Goal: Task Accomplishment & Management: Use online tool/utility

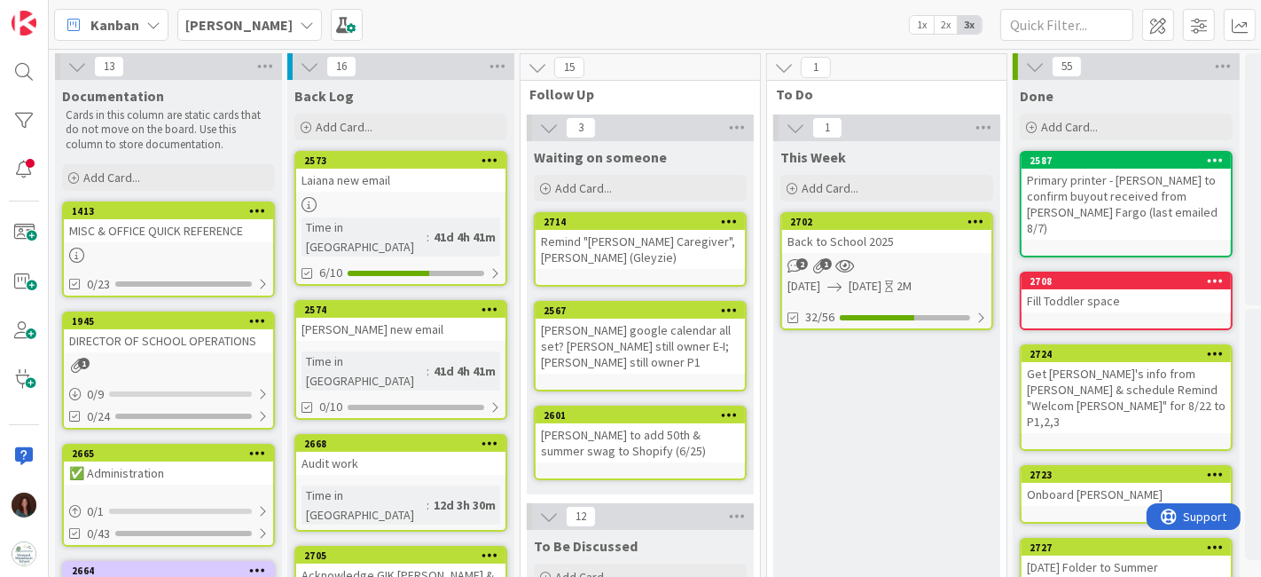
scroll to position [0, 92]
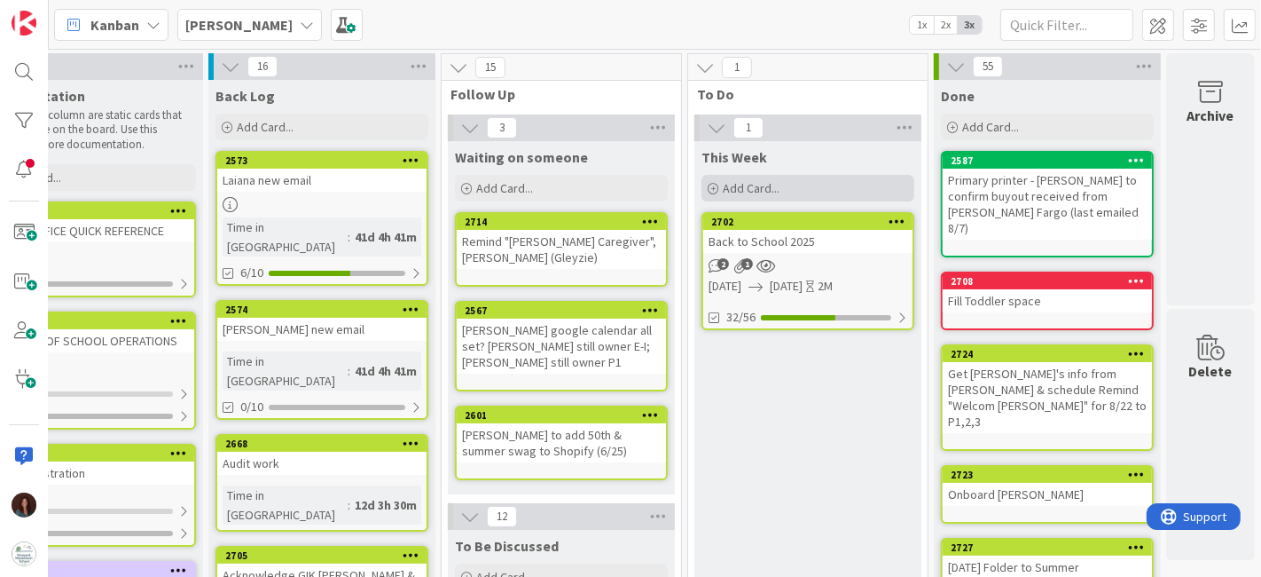
click at [789, 184] on div "Add Card..." at bounding box center [808, 188] width 213 height 27
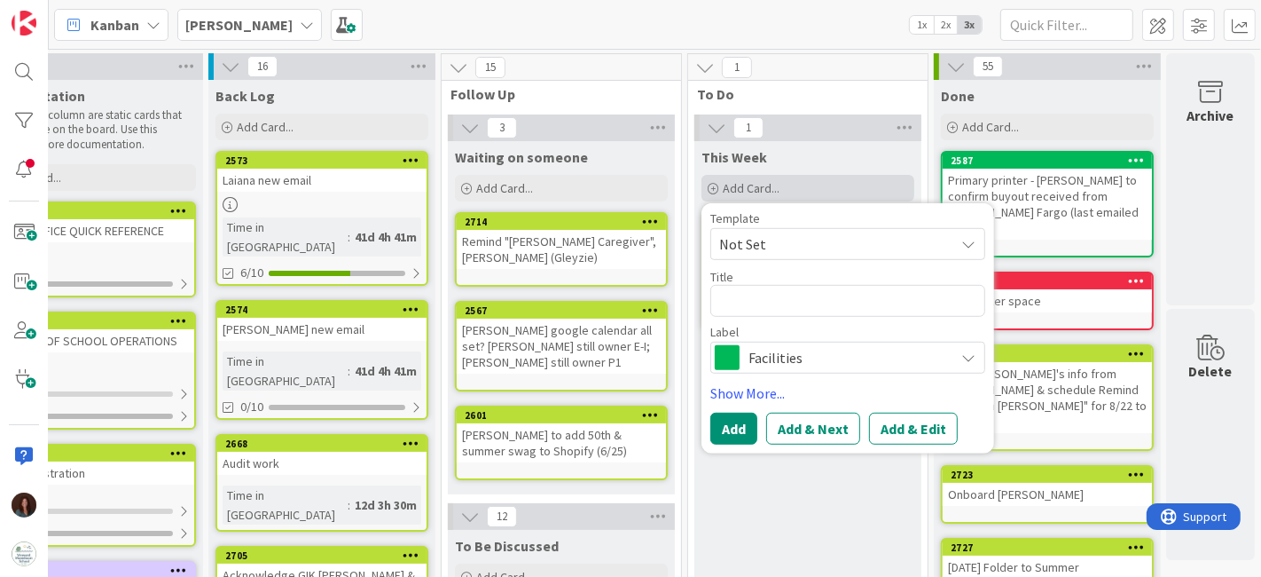
type textarea "x"
type textarea "W"
type textarea "x"
type textarea "Wa"
type textarea "x"
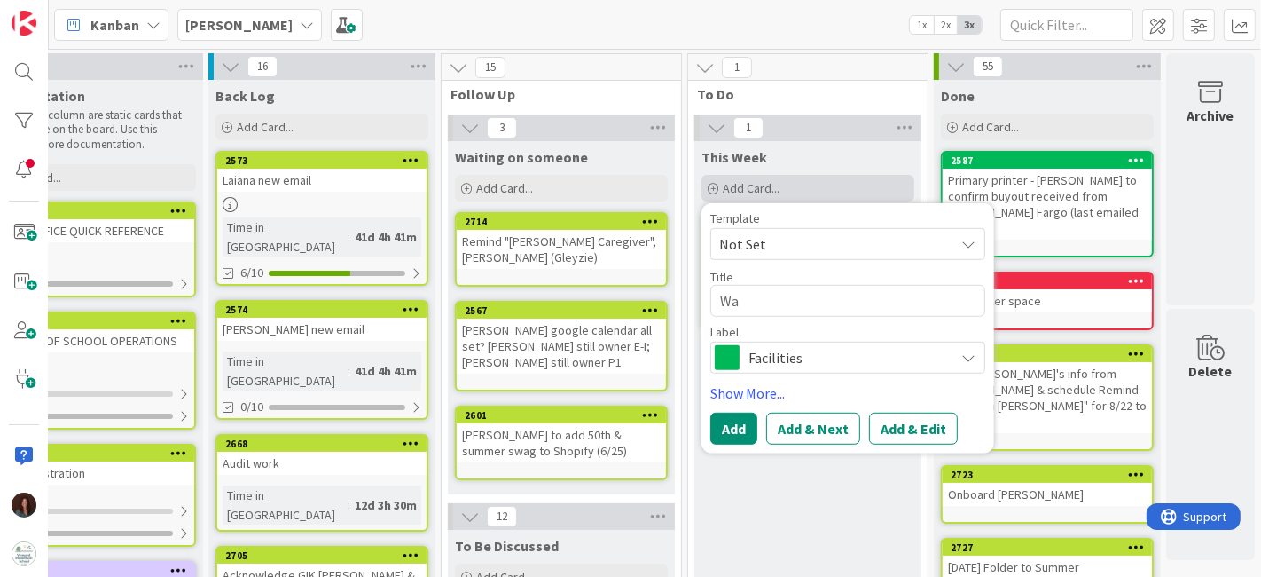
type textarea "W"
type textarea "x"
type textarea "Ww"
type textarea "x"
type textarea "W"
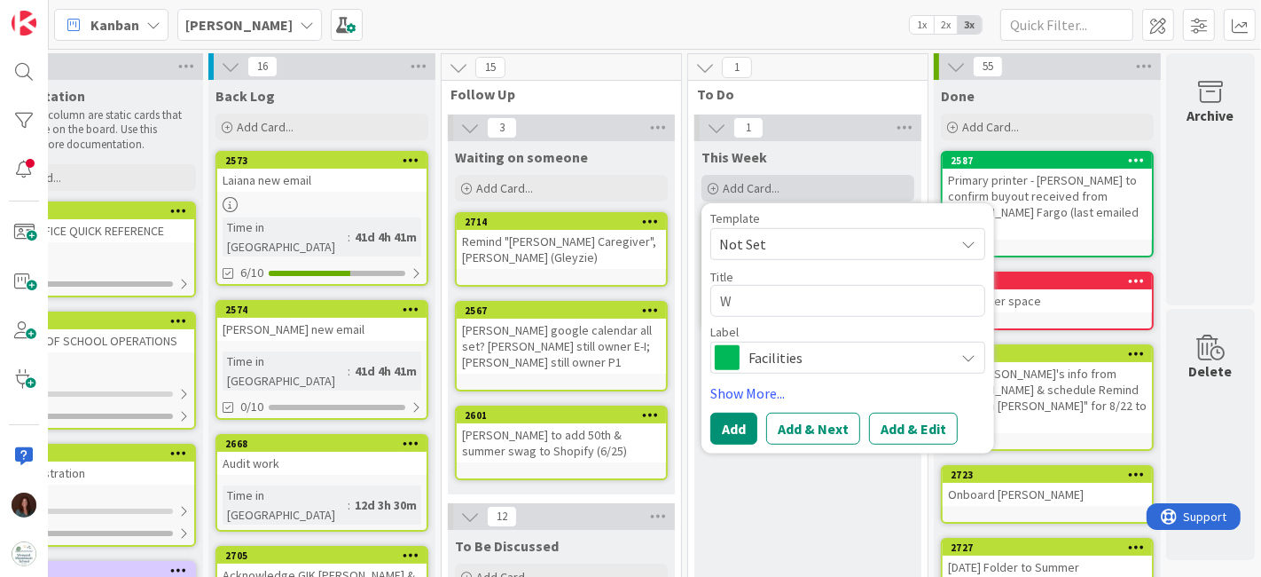
type textarea "x"
type textarea "Wa"
type textarea "x"
type textarea "Wao"
type textarea "x"
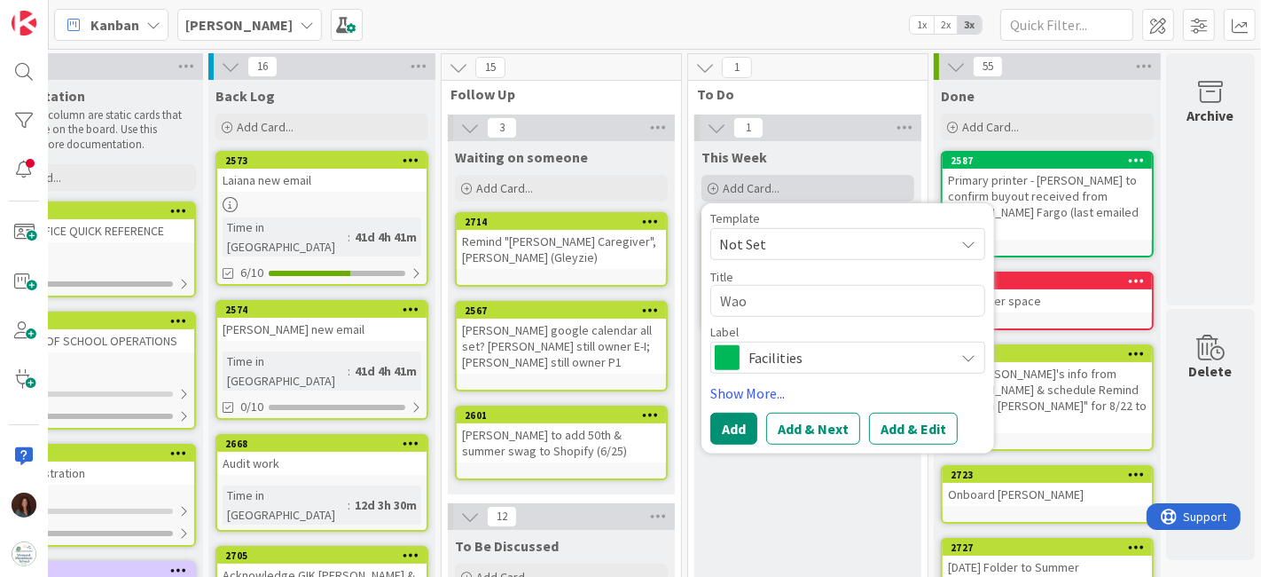
type textarea "Waot"
type textarea "x"
type textarea "Wao"
type textarea "x"
type textarea "Wa"
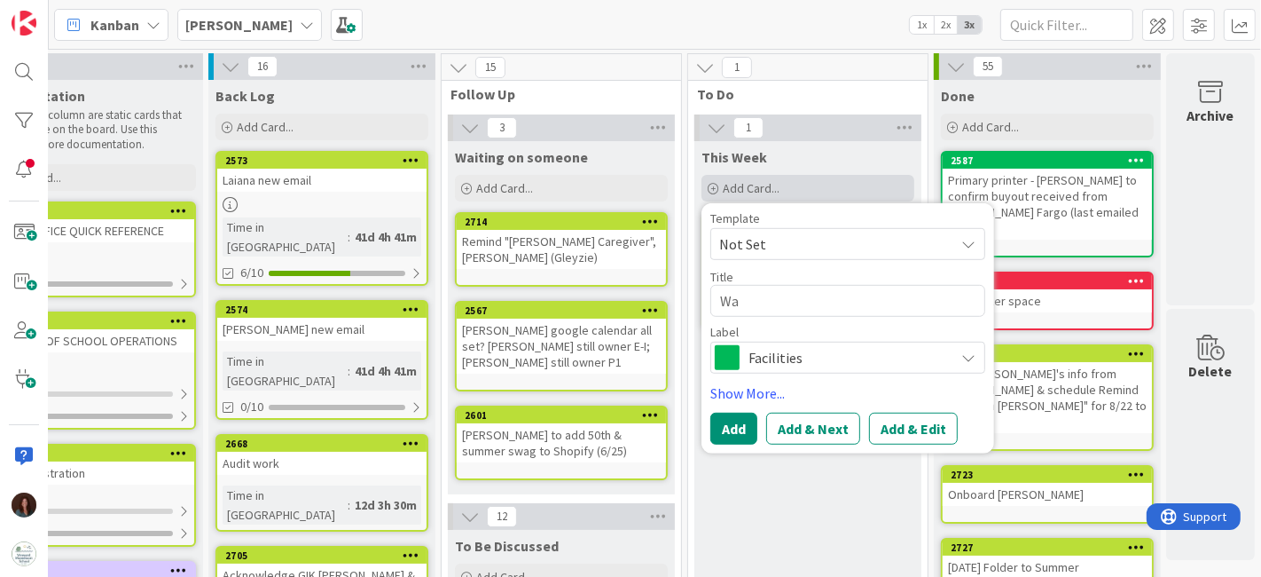
type textarea "x"
type textarea "Wai"
type textarea "x"
type textarea "Wait"
type textarea "x"
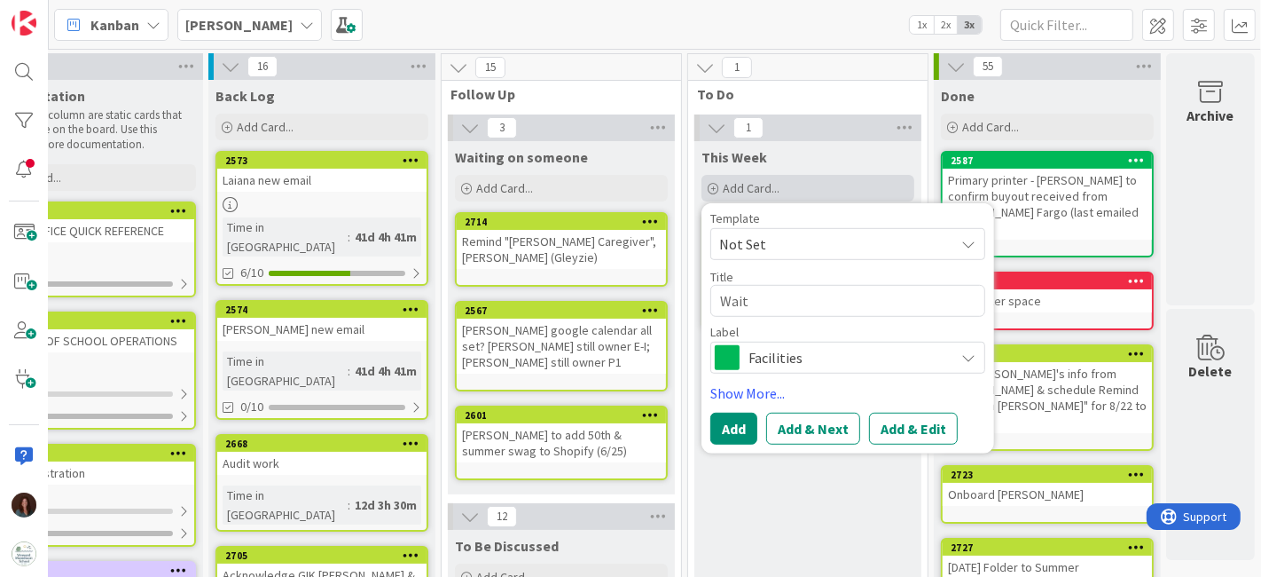
type textarea "Waitn"
type textarea "x"
type textarea "Wait"
type textarea "x"
type textarea "Waiti"
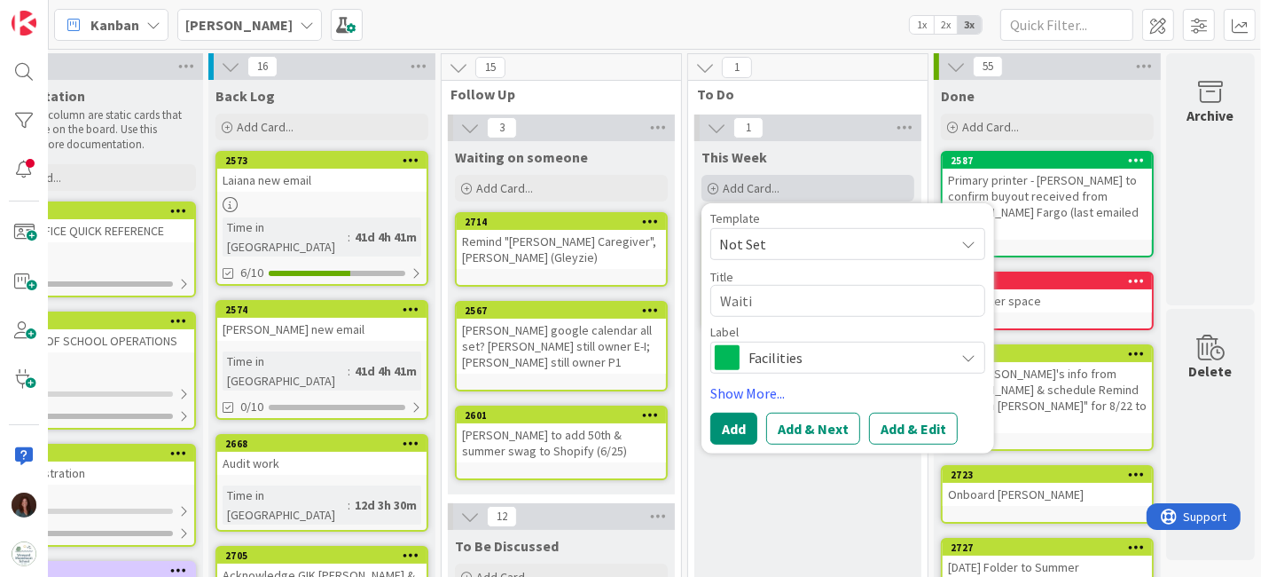
type textarea "x"
type textarea "Waitin"
type textarea "x"
type textarea "Waiting"
type textarea "x"
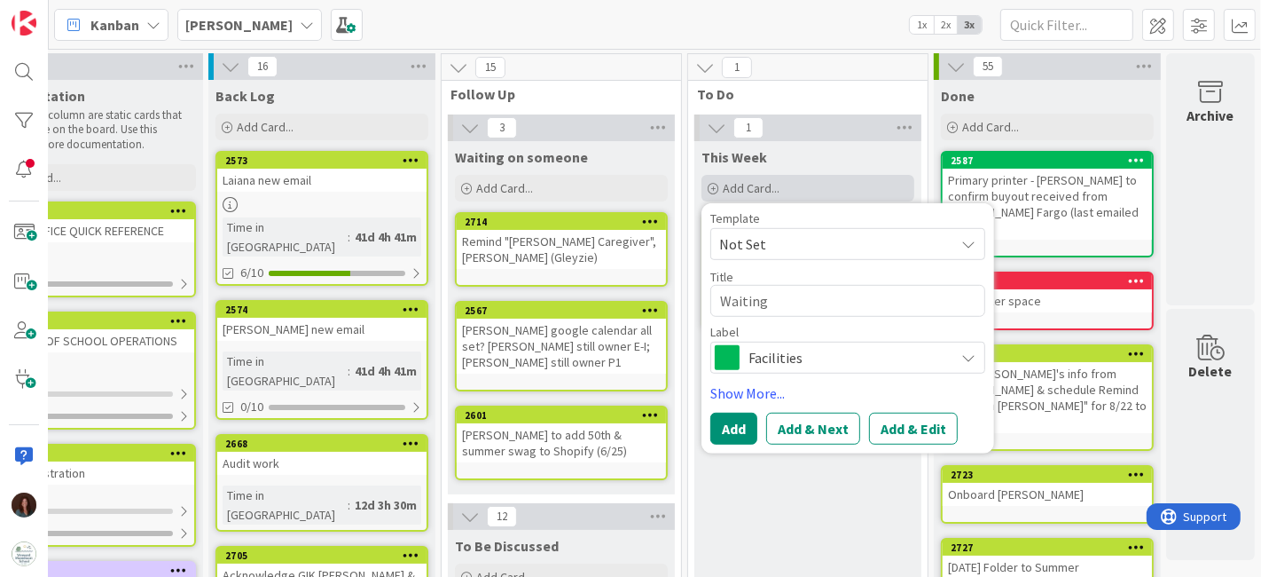
type textarea "Waiting o"
type textarea "x"
type textarea "Waiting on"
type textarea "x"
type textarea "Waiting on"
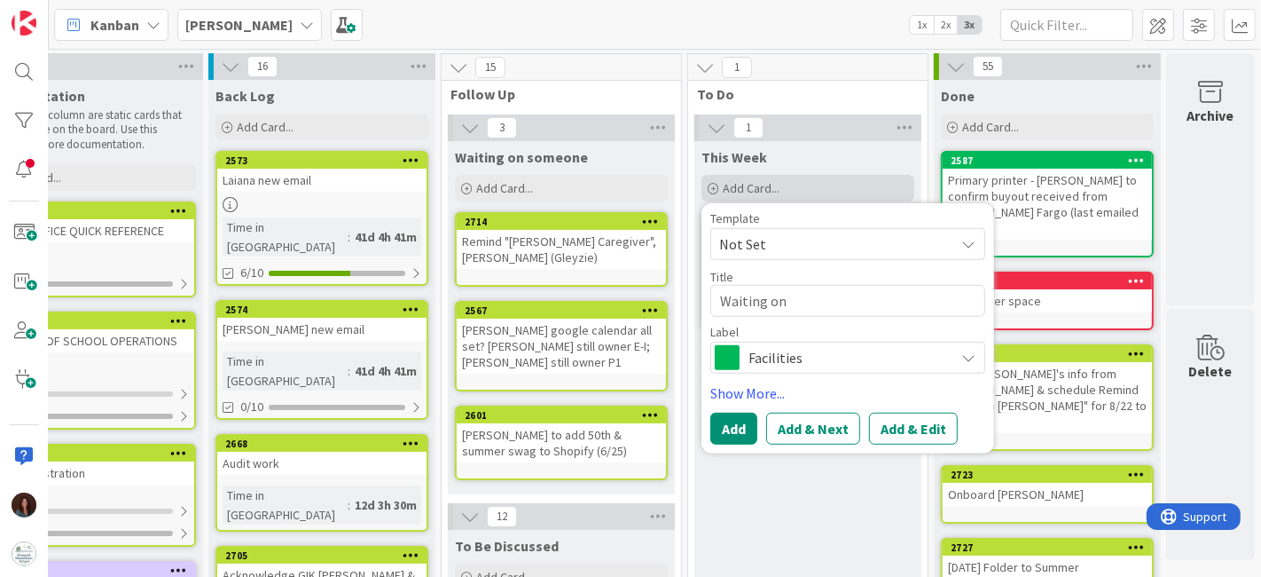
type textarea "x"
type textarea "Waiting on A"
type textarea "x"
type textarea "Waiting on Al"
type textarea "x"
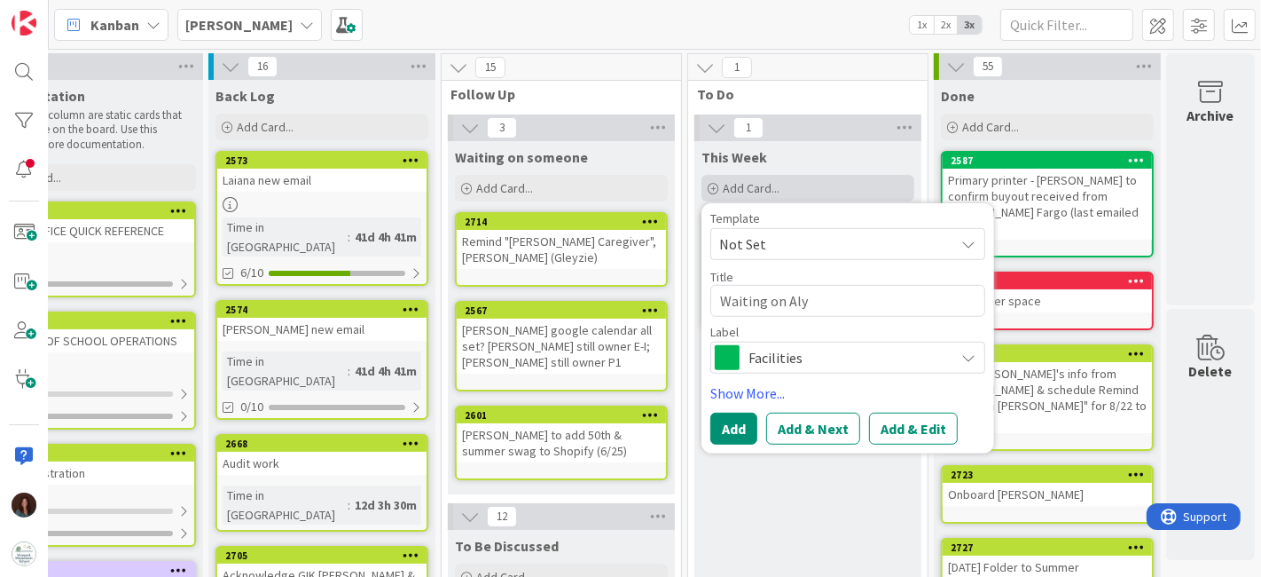
type textarea "Waiting on Alys"
type textarea "x"
type textarea "Waiting on Alyss"
type textarea "x"
type textarea "Waiting on Alyssa"
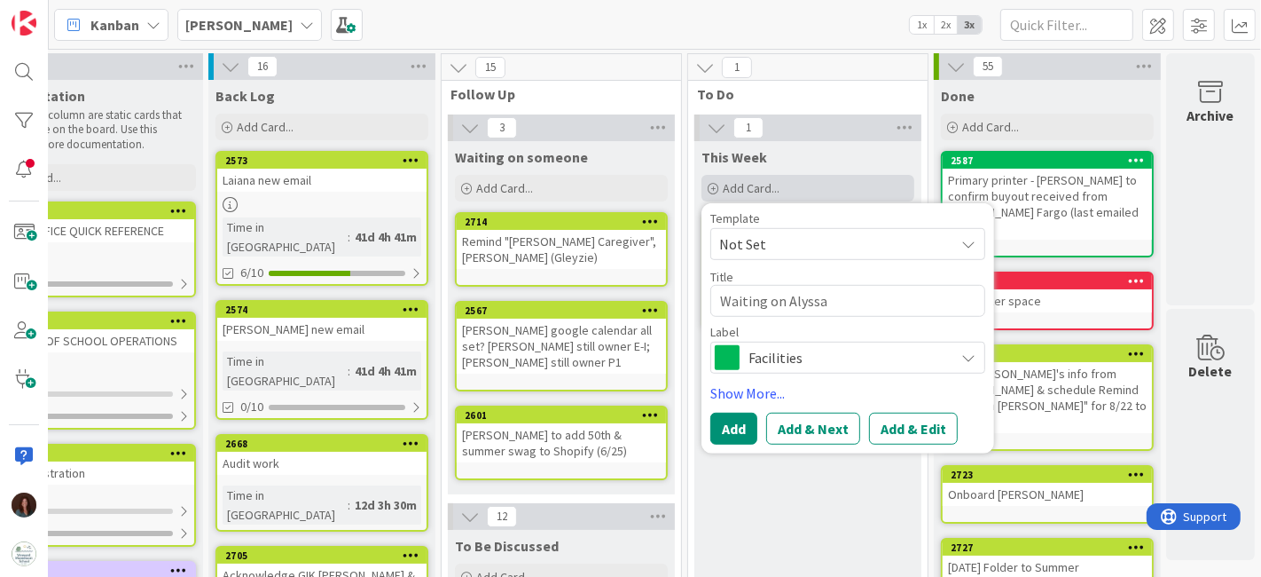
type textarea "x"
type textarea "Waiting on [PERSON_NAME]'"
type textarea "x"
type textarea "Waiting on [PERSON_NAME]'s"
type textarea "x"
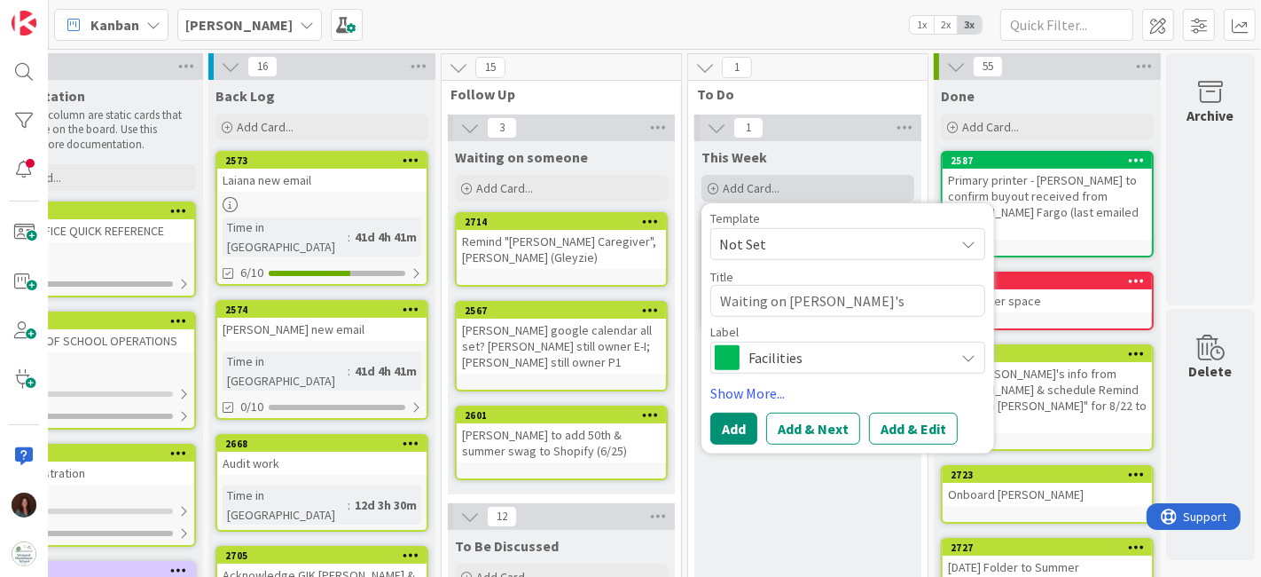
type textarea "Waiting on [PERSON_NAME]'s"
type textarea "x"
type textarea "Waiting on [PERSON_NAME]'s d"
type textarea "x"
type textarea "Waiting on [PERSON_NAME]'s da"
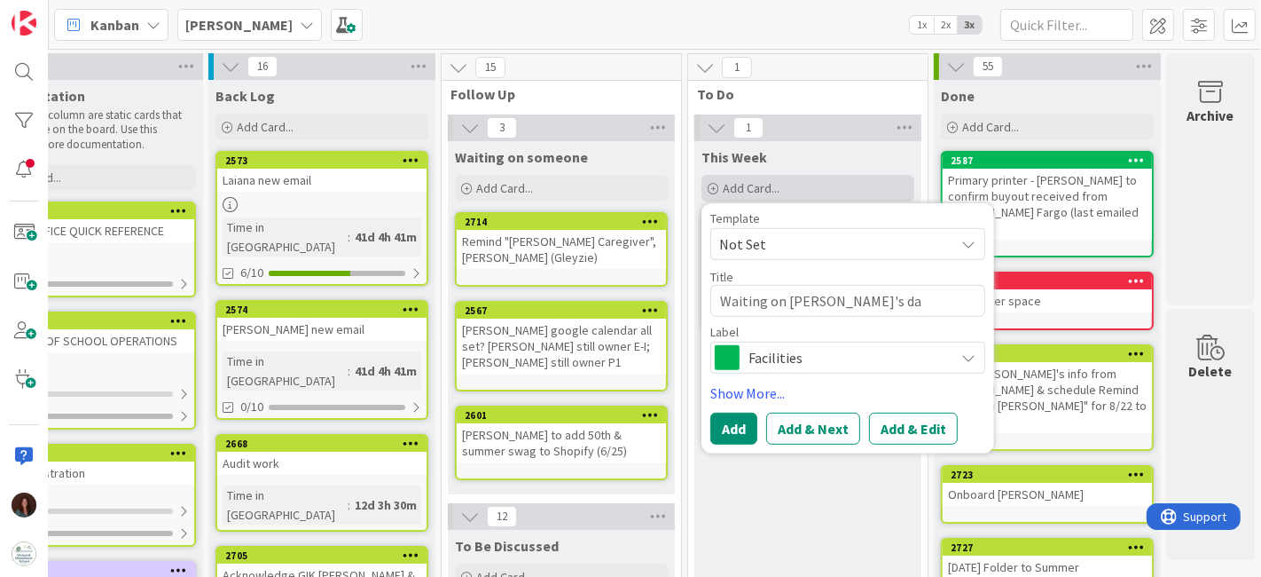
type textarea "x"
type textarea "Waiting on [PERSON_NAME]'s dad"
type textarea "x"
type textarea "Waiting on [PERSON_NAME]'s dad"
type textarea "x"
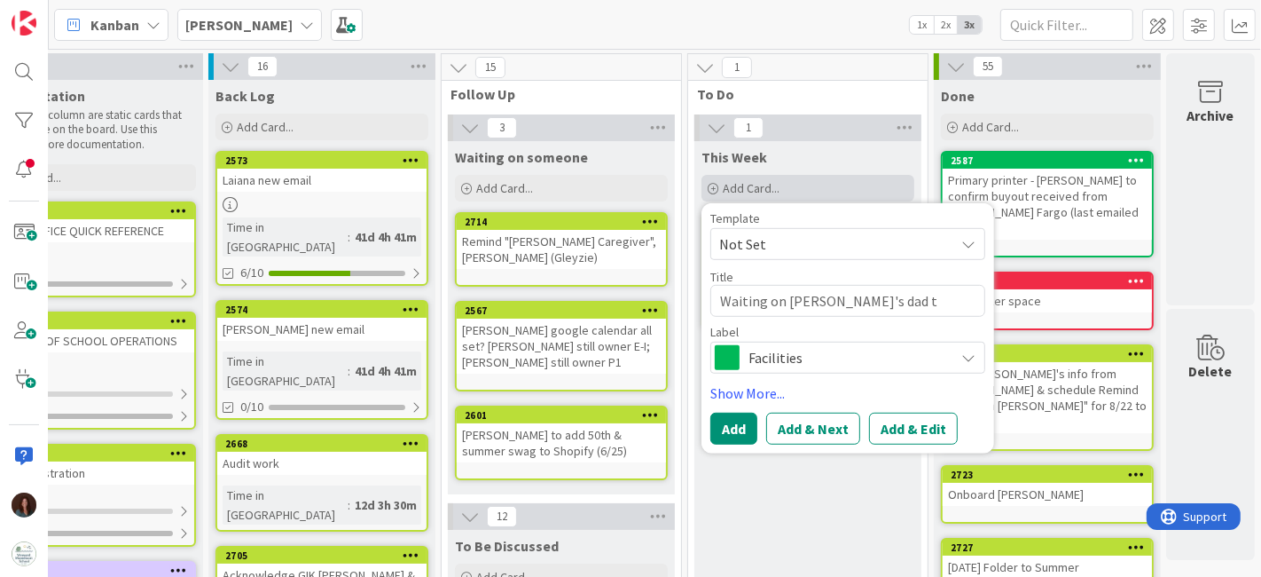
type textarea "Waiting on [PERSON_NAME]'s dad to"
type textarea "x"
type textarea "Waiting on [PERSON_NAME]'s dad to"
type textarea "x"
type textarea "Waiting on [PERSON_NAME]'s dad to c"
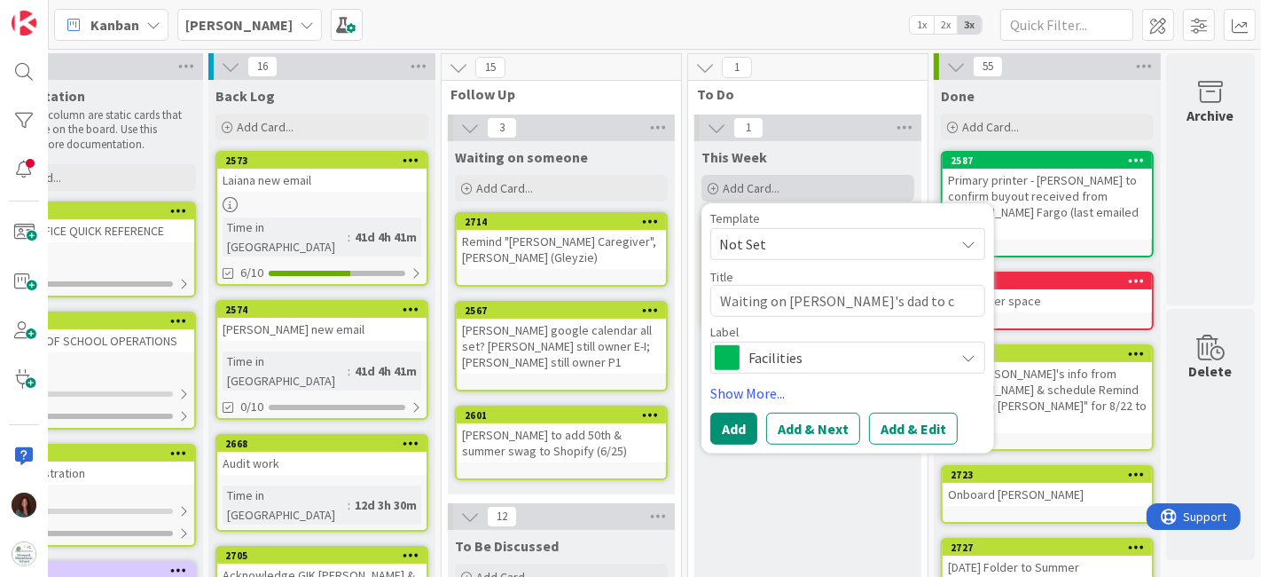
type textarea "x"
type textarea "Waiting on [PERSON_NAME]'s dad to co"
type textarea "x"
type textarea "Waiting on [PERSON_NAME]'s dad to com"
type textarea "x"
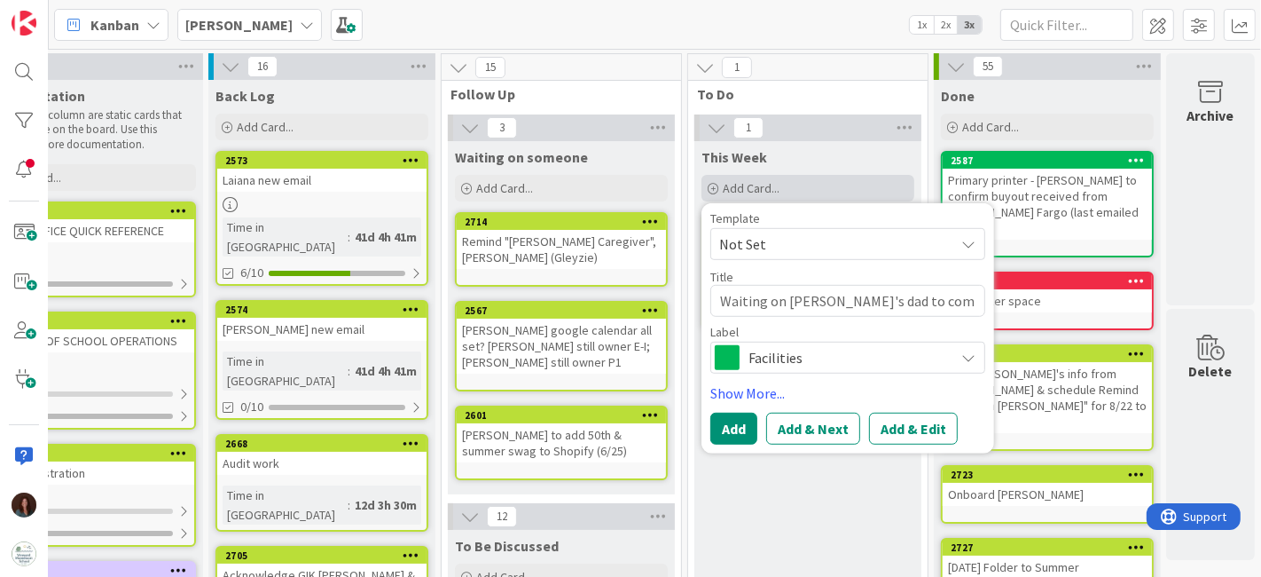
type textarea "Waiting on [PERSON_NAME]'s dad to comp"
type textarea "x"
type textarea "Waiting on [PERSON_NAME]'s dad to compl"
type textarea "x"
type textarea "Waiting on [PERSON_NAME]'s dad to comple"
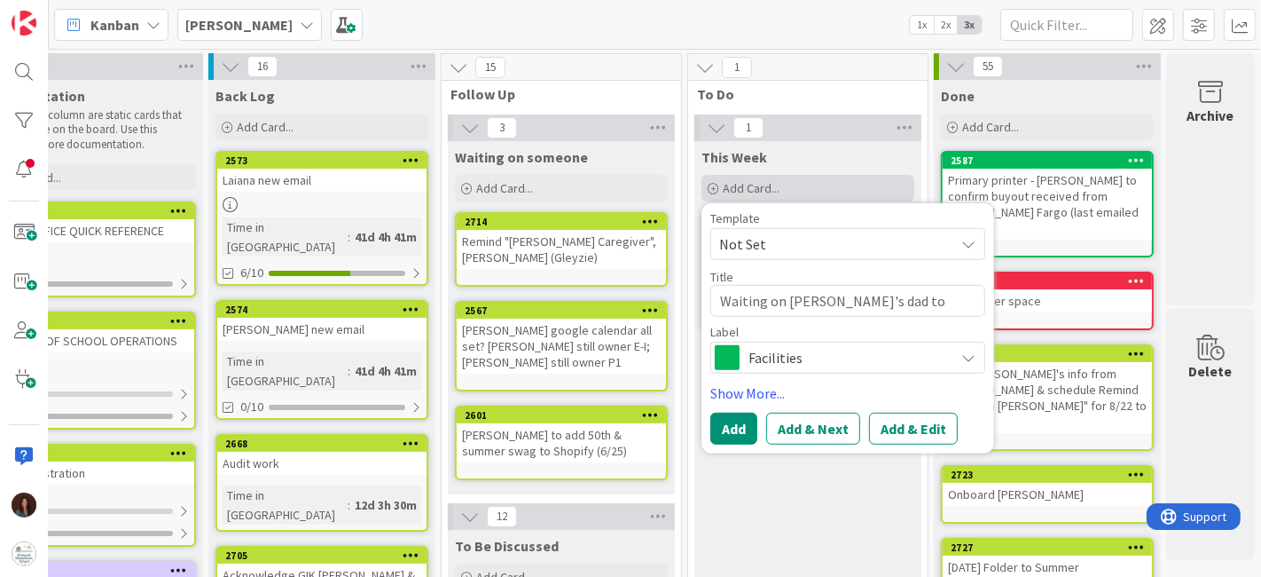
type textarea "x"
type textarea "Waiting on [PERSON_NAME]'s dad to complet"
type textarea "x"
type textarea "Waiting on [PERSON_NAME]'s dad to complete"
drag, startPoint x: 940, startPoint y: 294, endPoint x: 577, endPoint y: 301, distance: 363.8
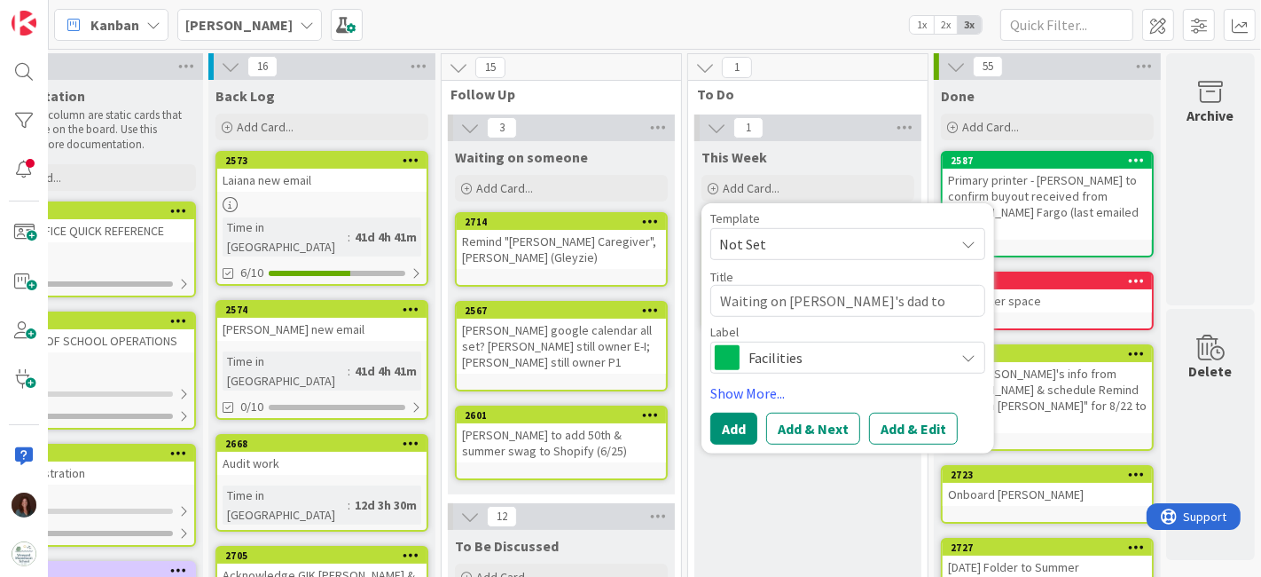
type textarea "x"
type textarea "A"
type textarea "x"
type textarea "Al"
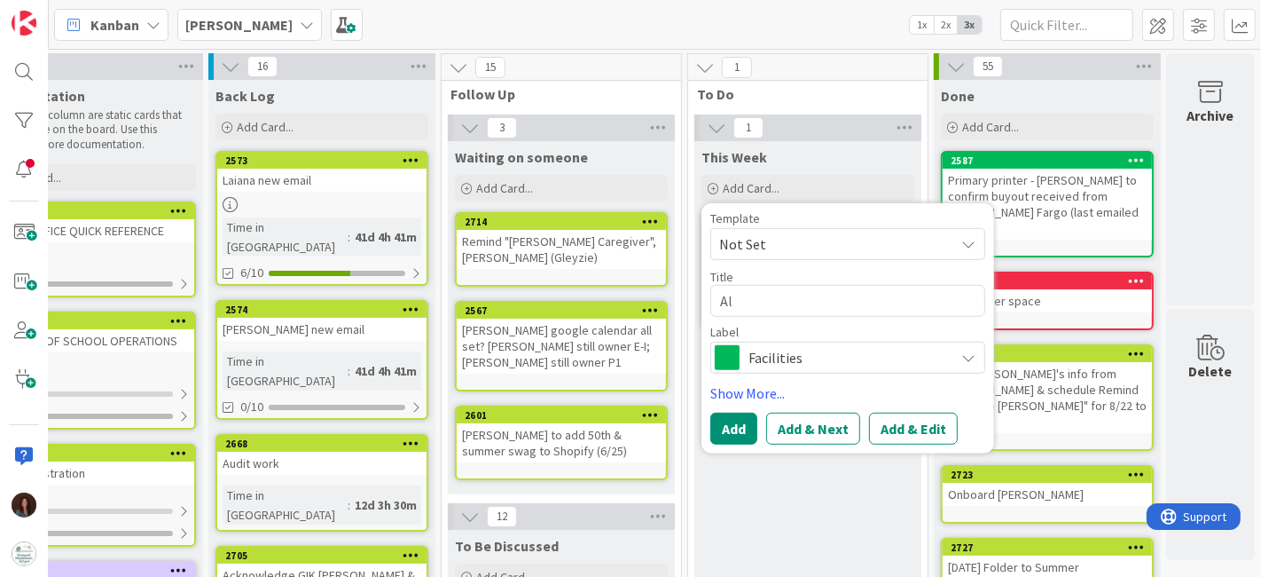
type textarea "x"
type textarea "Aly"
type textarea "x"
type textarea "Alys"
type textarea "x"
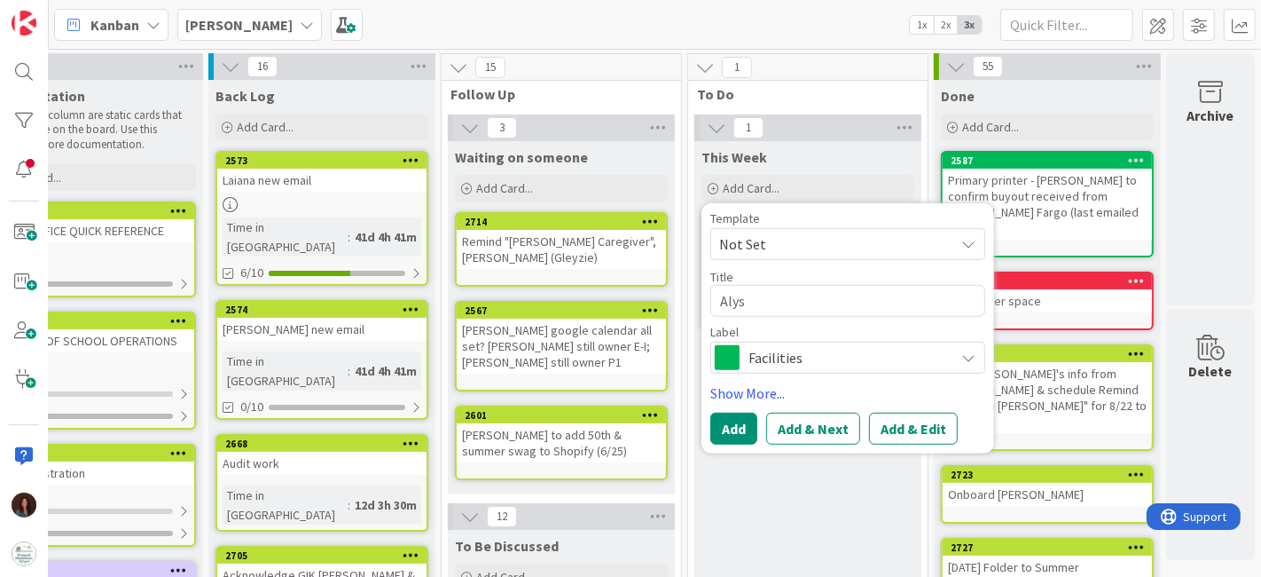
type textarea "Alyss"
type textarea "x"
type textarea "Alyssa"
type textarea "x"
type textarea "Alyssa"
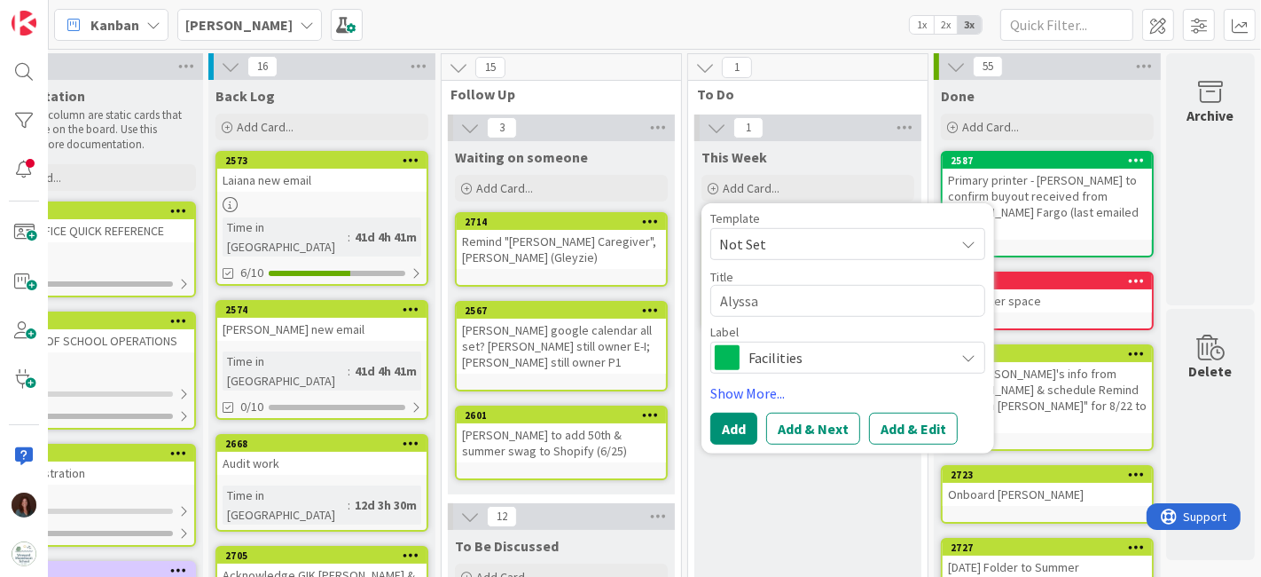
type textarea "x"
type textarea "Alyssa r"
type textarea "x"
type textarea "Alyssa re"
type textarea "x"
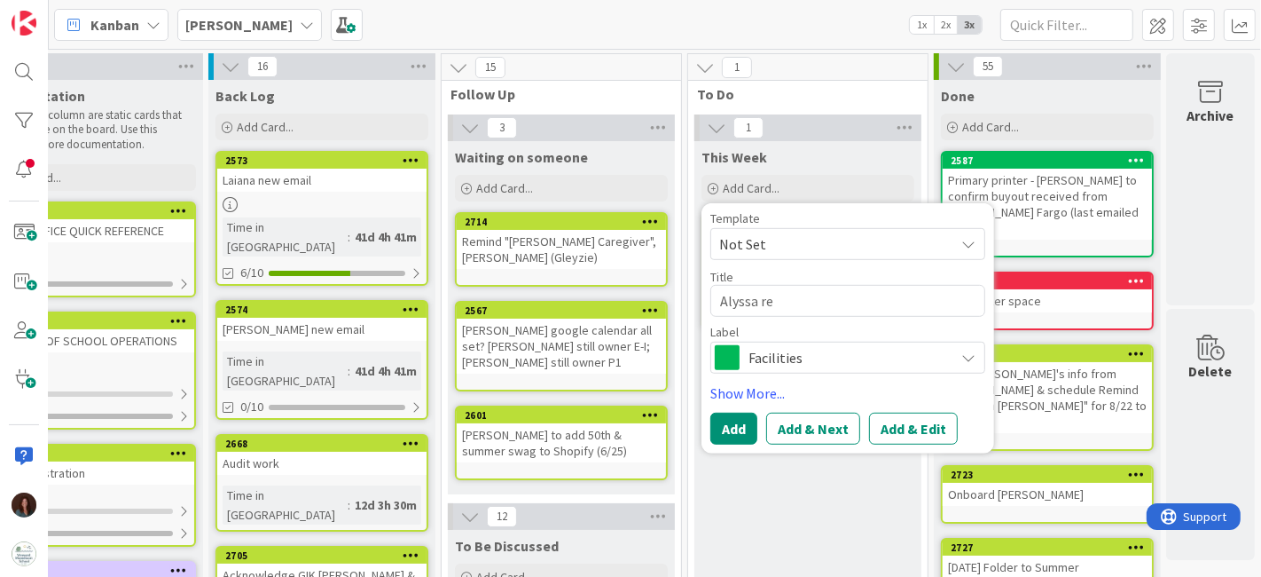
type textarea "Alyssa rec"
type textarea "x"
type textarea "[PERSON_NAME]"
type textarea "x"
type textarea "Alyssa record"
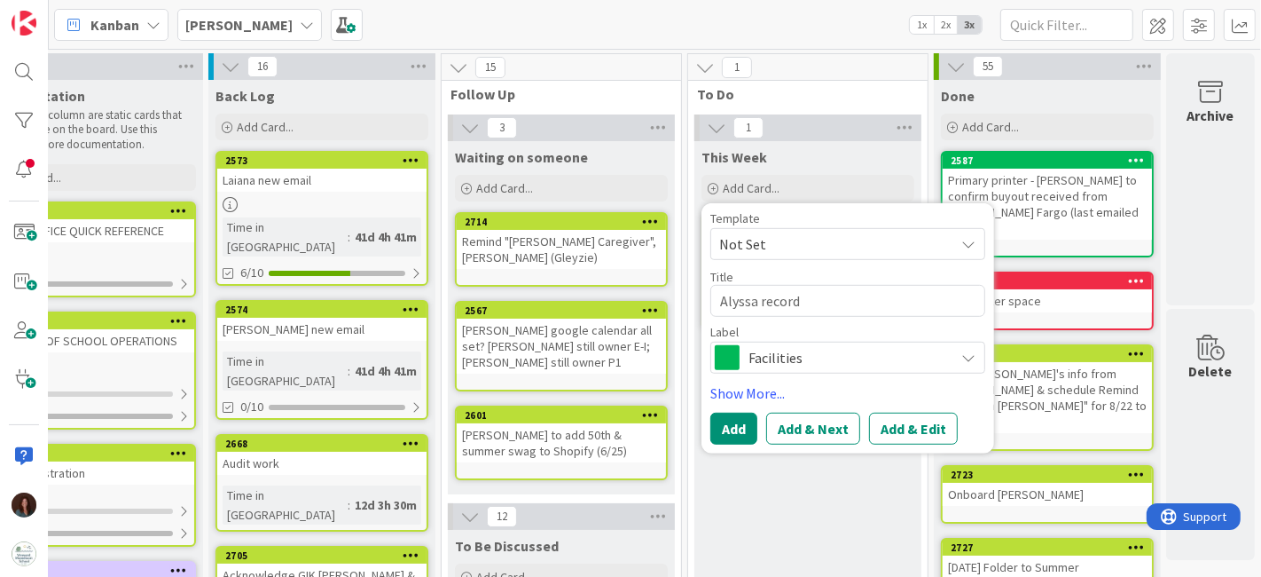
type textarea "x"
type textarea "Alyssa records"
type textarea "x"
type textarea "Alyssa records"
type textarea "x"
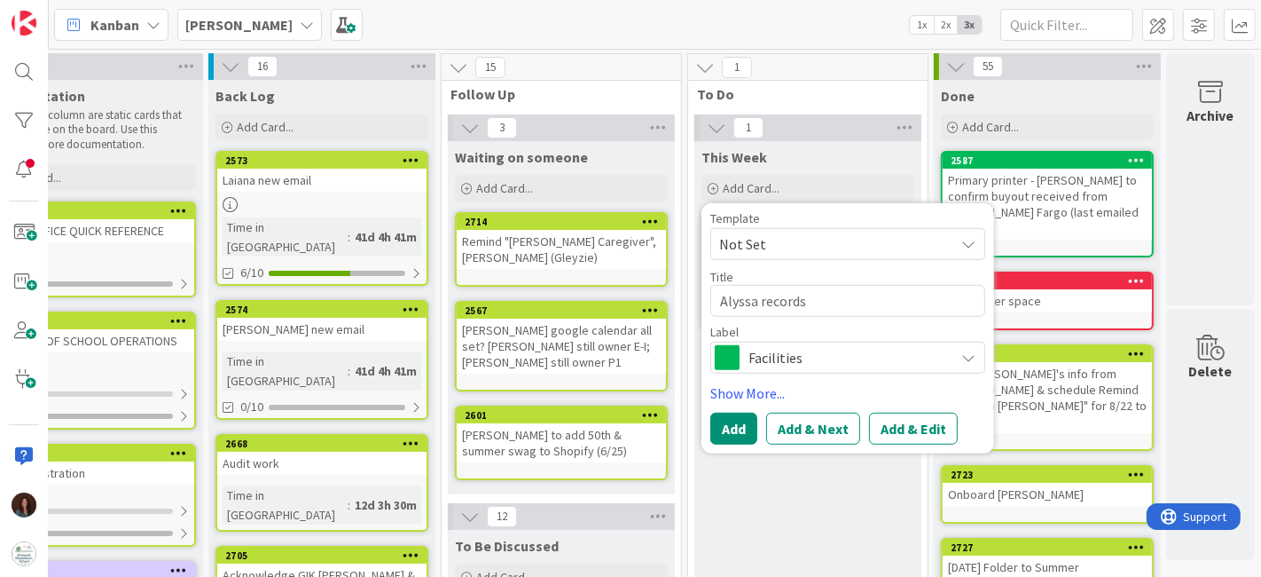
type textarea "Alyssa records f"
type textarea "x"
type textarea "Alyssa records for"
type textarea "x"
type textarea "Alyssa records form"
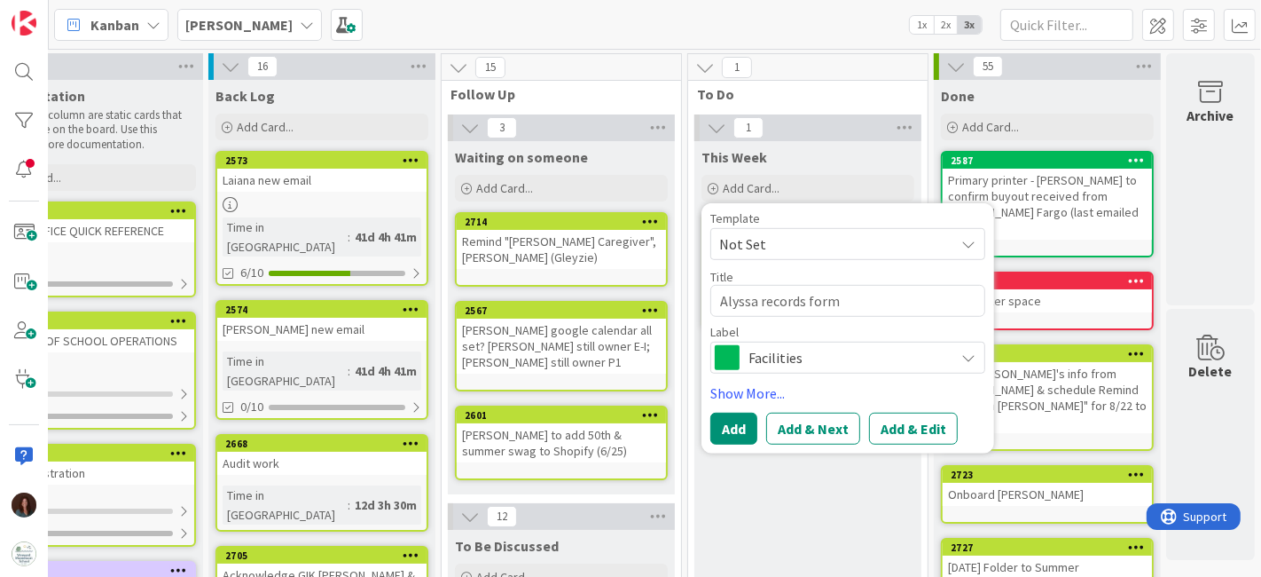
click at [801, 362] on span "Facilities" at bounding box center [847, 357] width 197 height 25
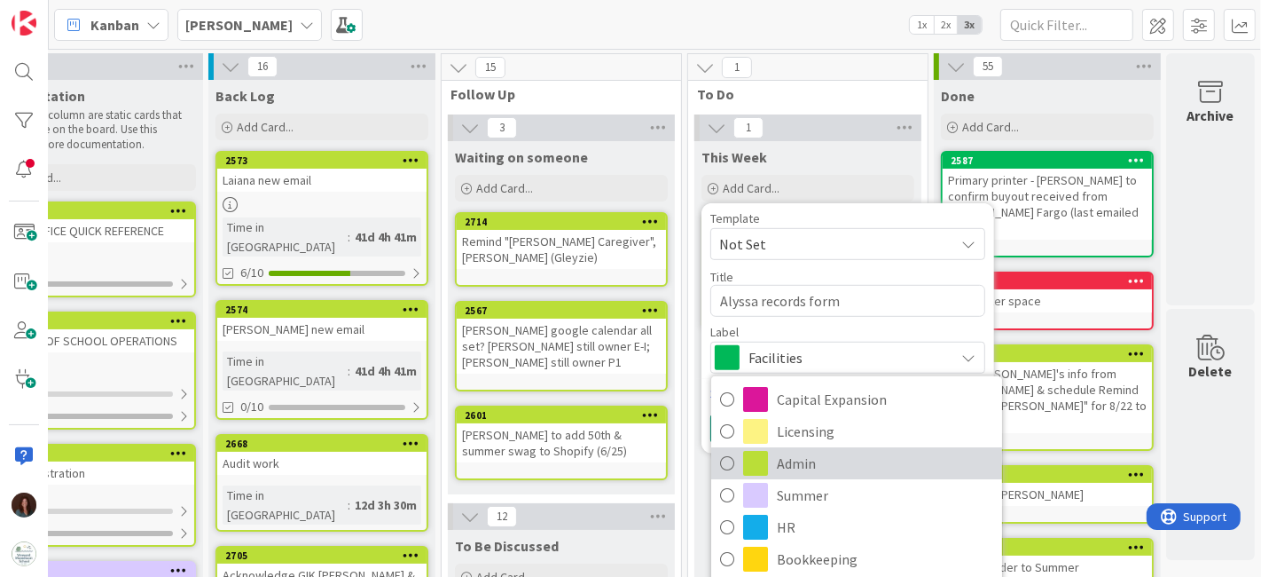
drag, startPoint x: 796, startPoint y: 456, endPoint x: 700, endPoint y: 373, distance: 126.4
click at [796, 456] on span "Admin" at bounding box center [885, 463] width 216 height 27
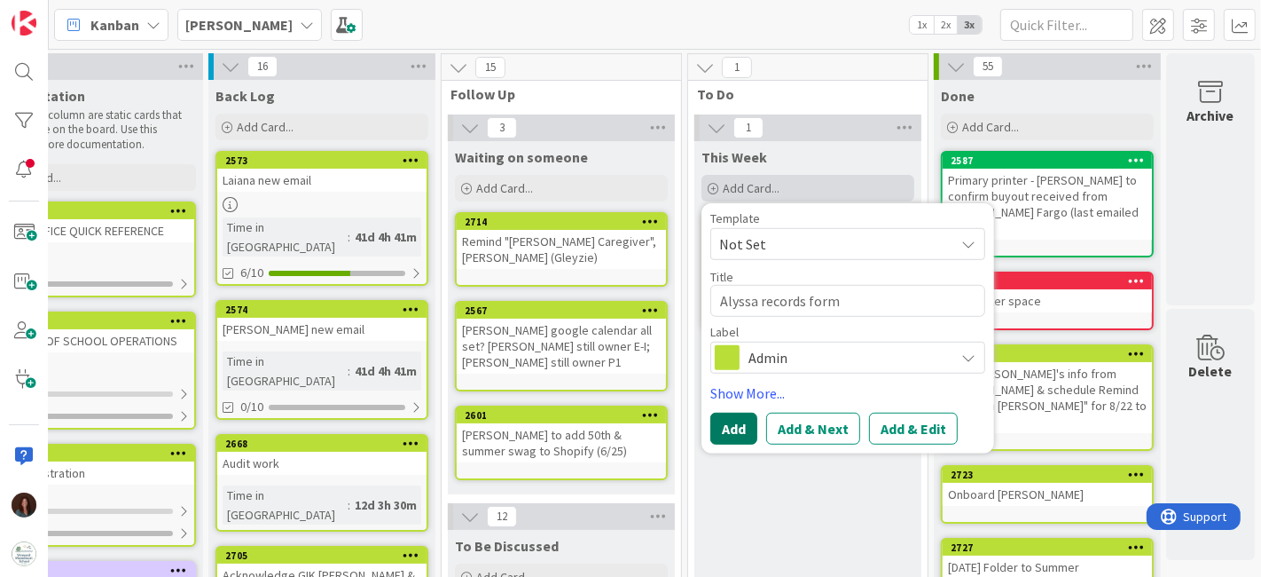
drag, startPoint x: 729, startPoint y: 427, endPoint x: 708, endPoint y: 183, distance: 244.9
click at [729, 427] on button "Add" at bounding box center [734, 429] width 47 height 32
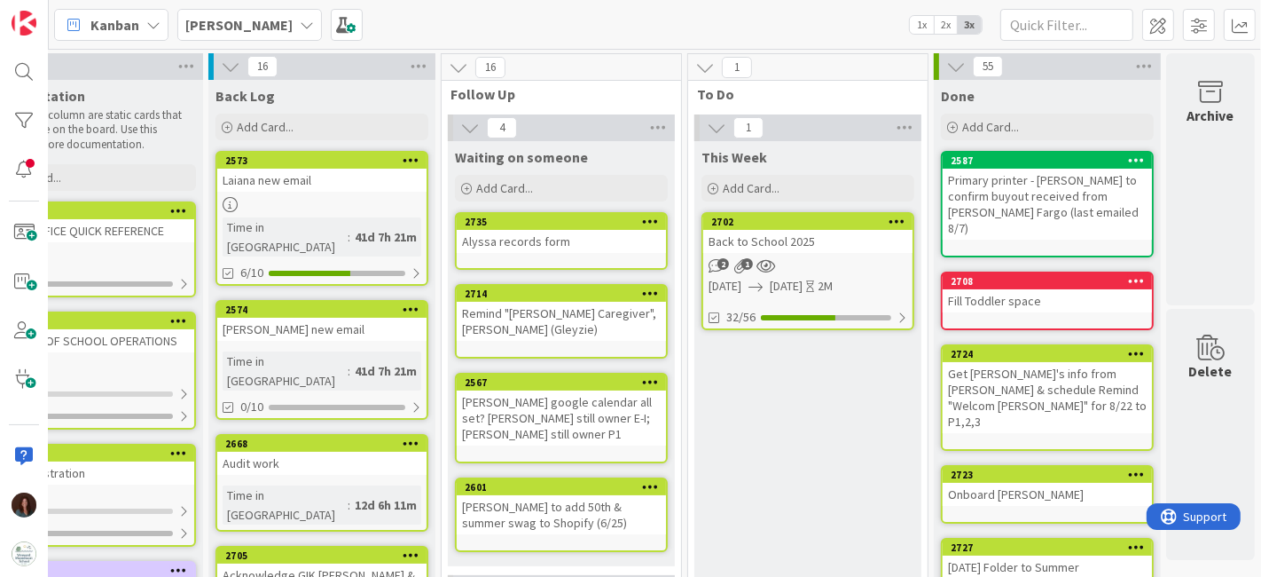
click at [597, 245] on div "Alyssa records form" at bounding box center [561, 241] width 209 height 23
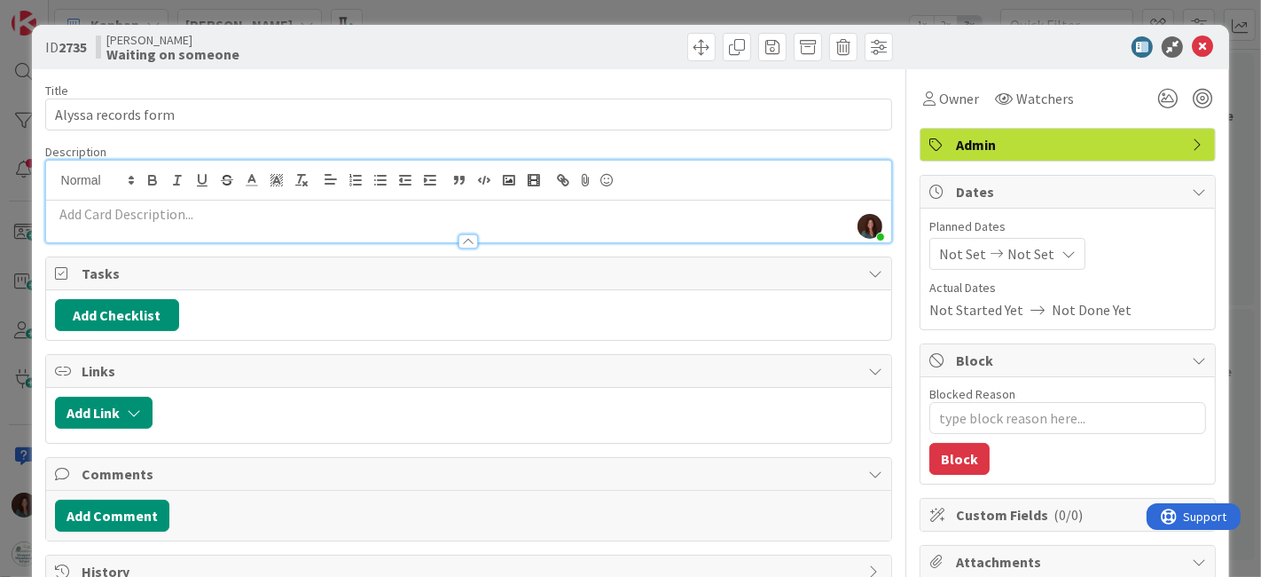
click at [406, 184] on div "[PERSON_NAME] just joined" at bounding box center [469, 202] width 846 height 82
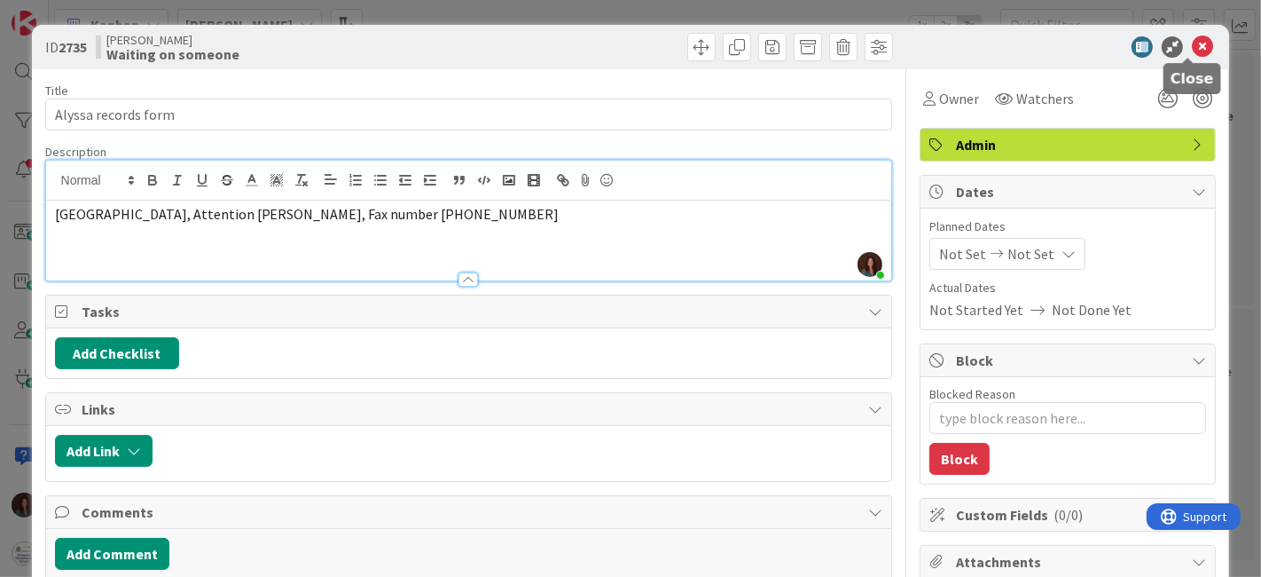
click at [1192, 49] on icon at bounding box center [1202, 46] width 21 height 21
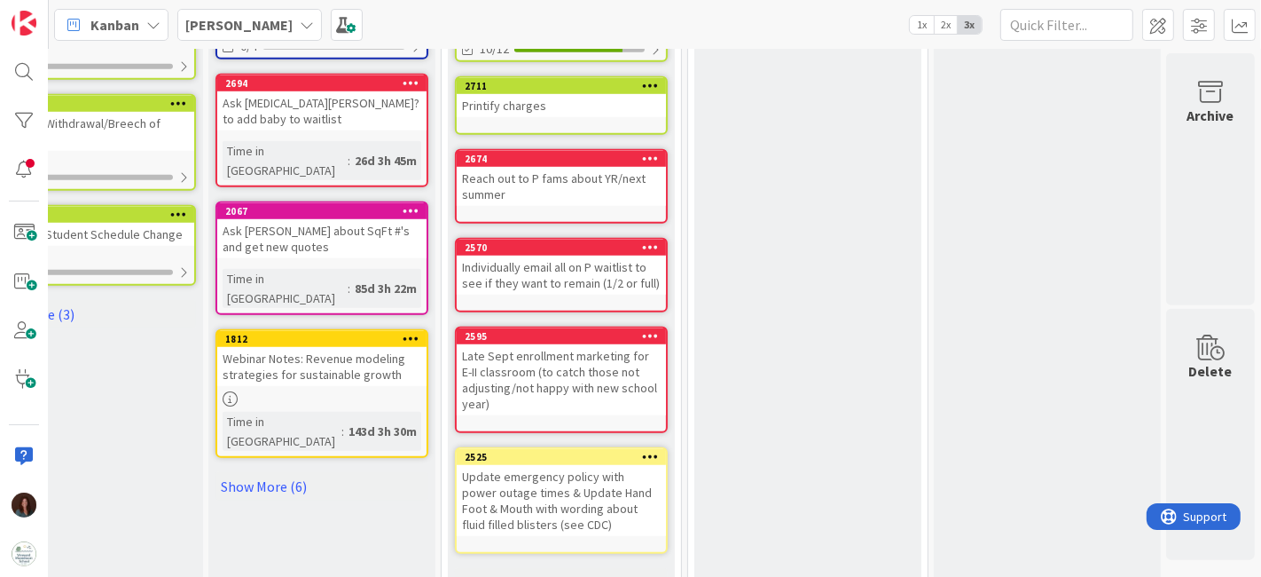
scroll to position [1120, 92]
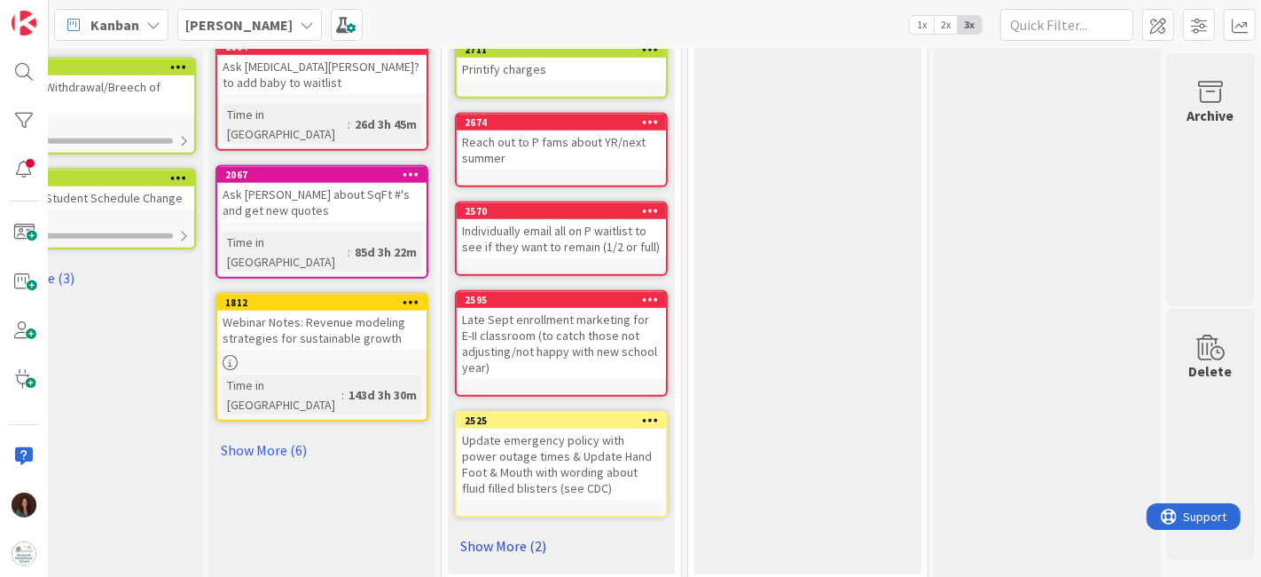
click at [515, 531] on link "Show More (2)" at bounding box center [561, 545] width 213 height 28
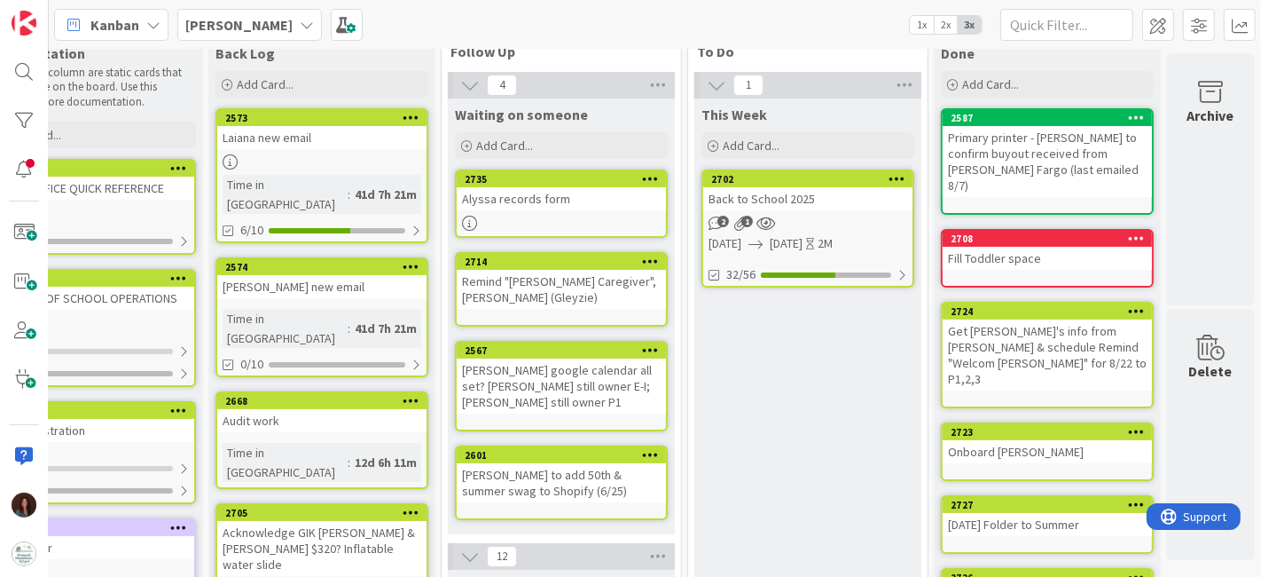
scroll to position [0, 92]
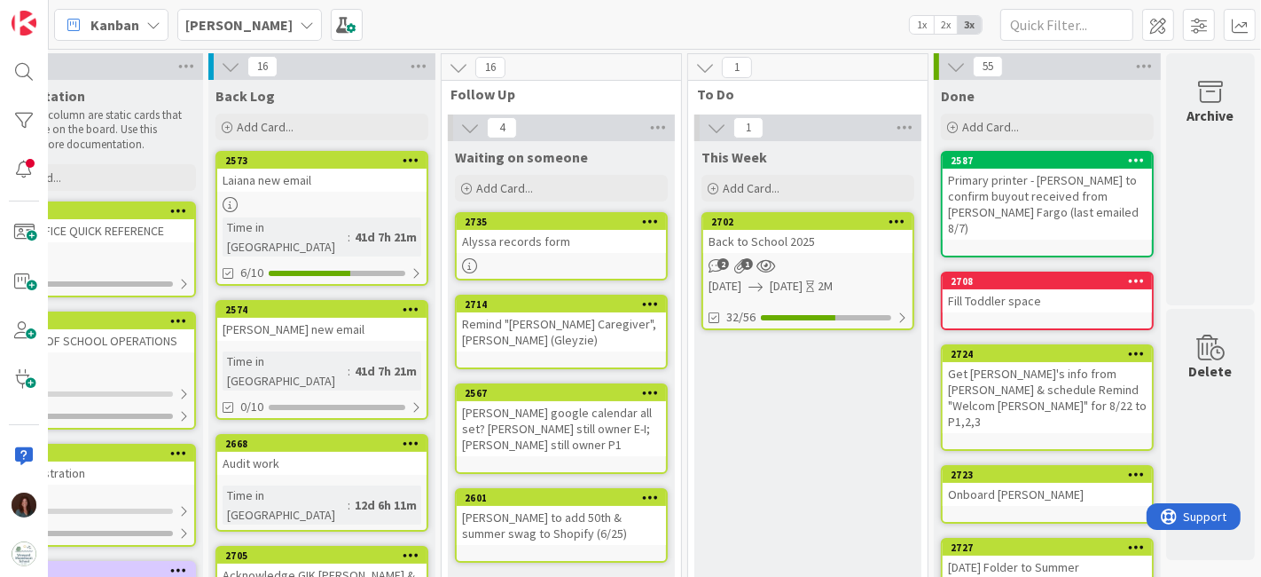
click at [587, 183] on div "Add Card..." at bounding box center [561, 188] width 213 height 27
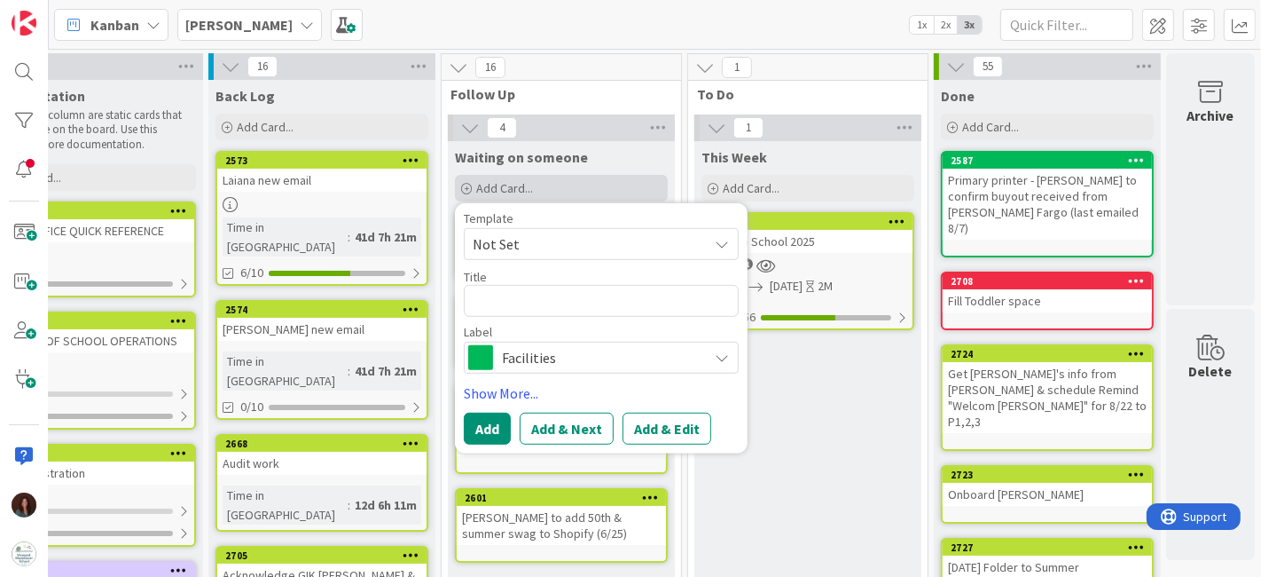
type textarea "x"
type textarea "G"
type textarea "x"
type textarea "Gi"
type textarea "x"
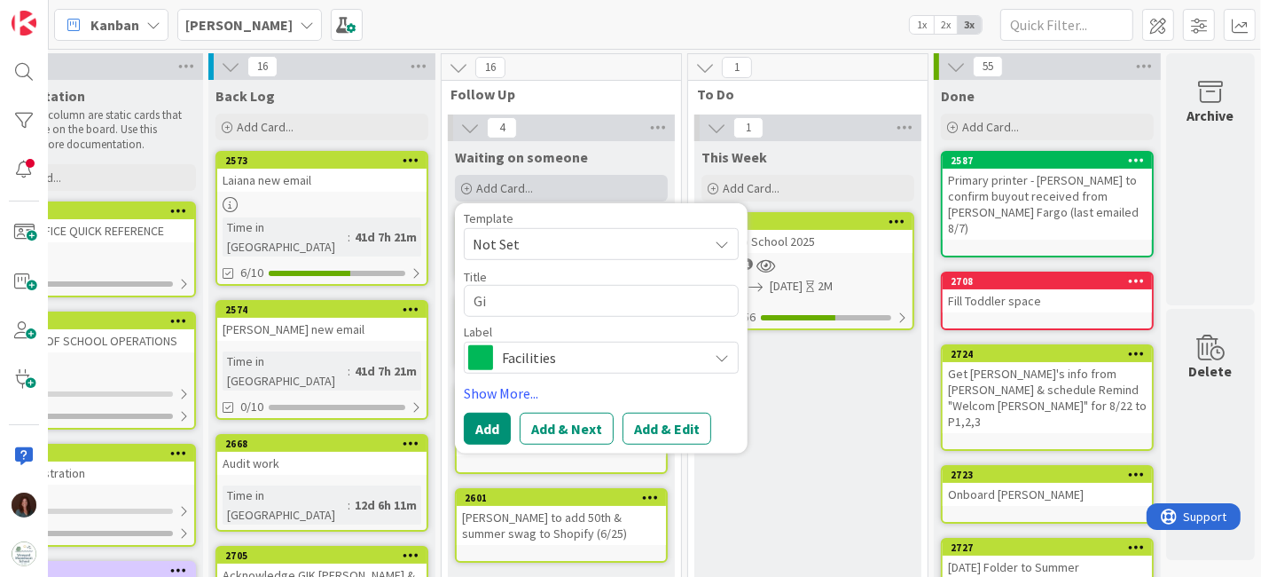
type textarea "Gid"
type textarea "x"
type textarea "Gide"
type textarea "x"
type textarea "Gideo"
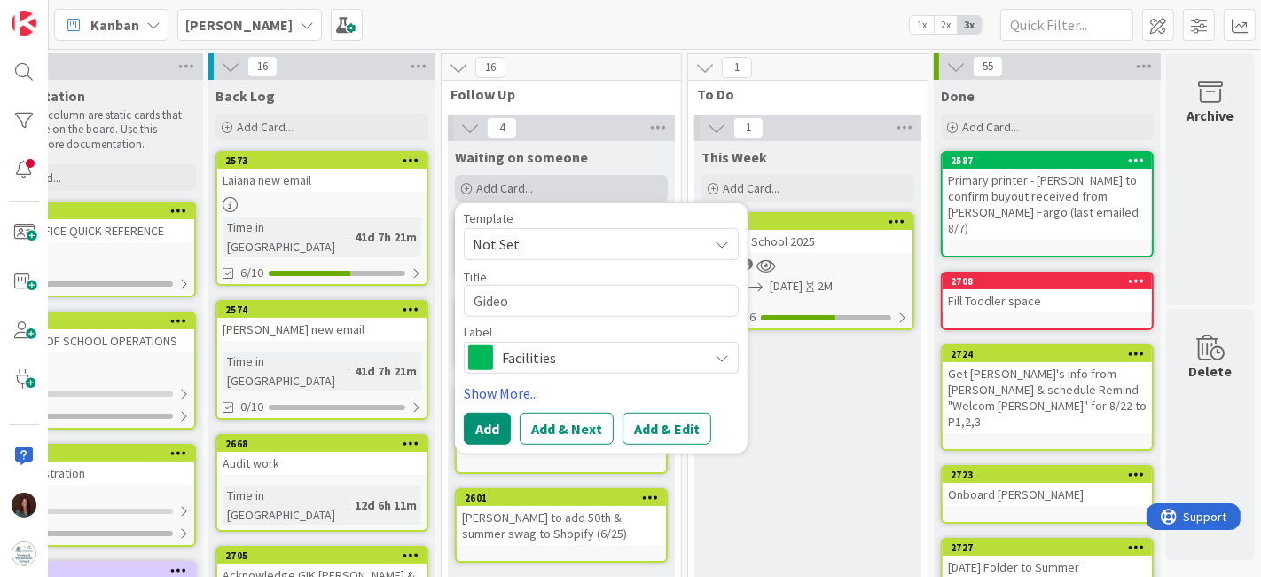
type textarea "x"
type textarea "Gideon"
type textarea "x"
type textarea "Gideon"
type textarea "x"
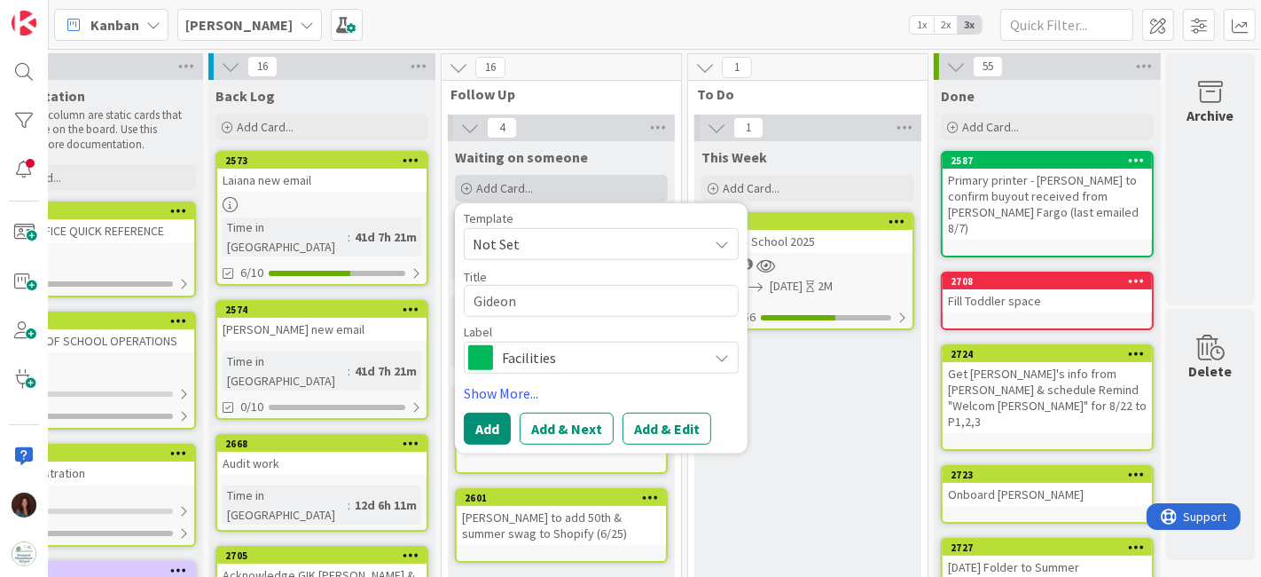
type textarea "[PERSON_NAME]"
type textarea "x"
type textarea "[PERSON_NAME] re"
type textarea "x"
type textarea "[PERSON_NAME] rec"
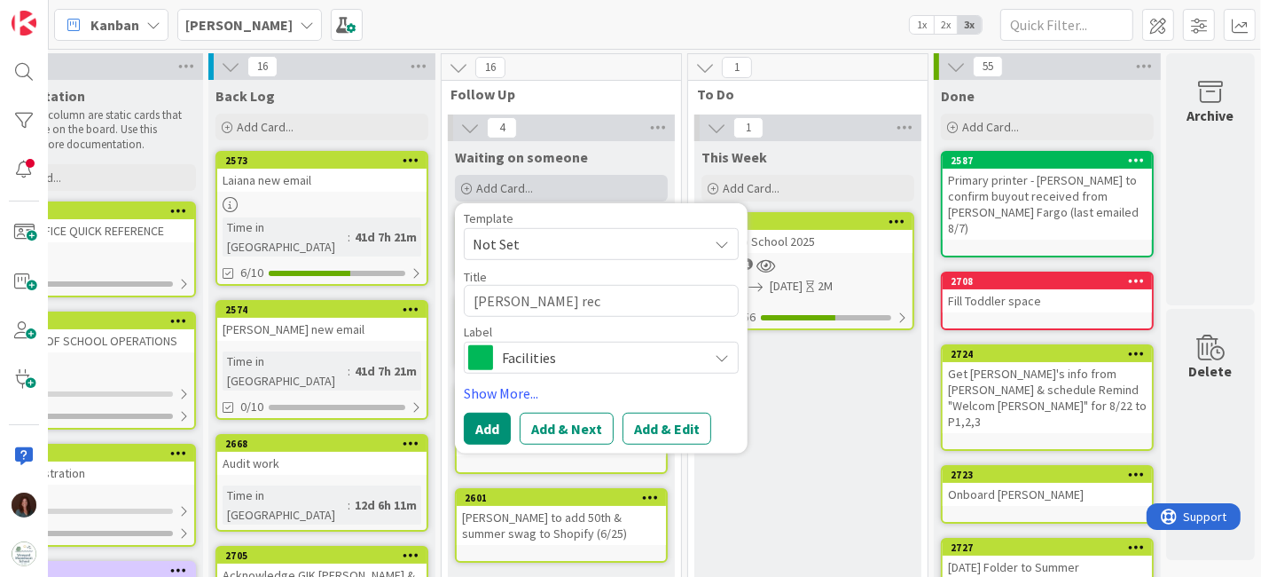
type textarea "x"
type textarea "[PERSON_NAME] reco"
type textarea "x"
type textarea "[PERSON_NAME]"
type textarea "x"
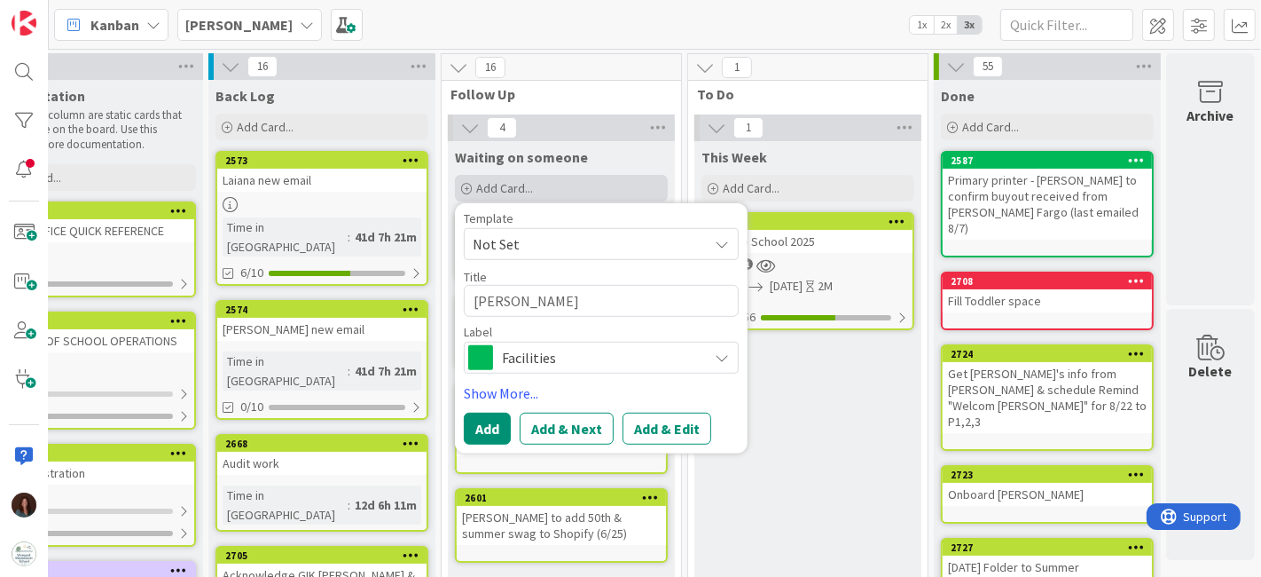
type textarea "Gideon record"
type textarea "x"
type textarea "Gideon records"
click at [521, 337] on div "Label Facilities" at bounding box center [601, 350] width 275 height 48
click at [530, 345] on span "Facilities" at bounding box center [600, 357] width 197 height 25
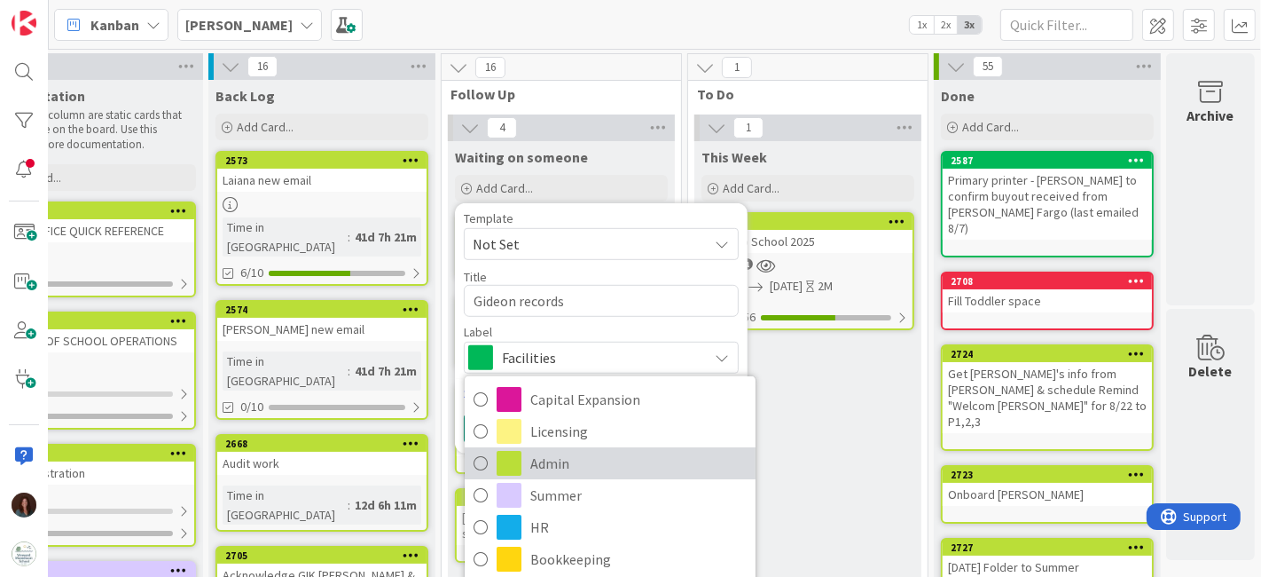
click at [567, 463] on span "Admin" at bounding box center [638, 463] width 216 height 27
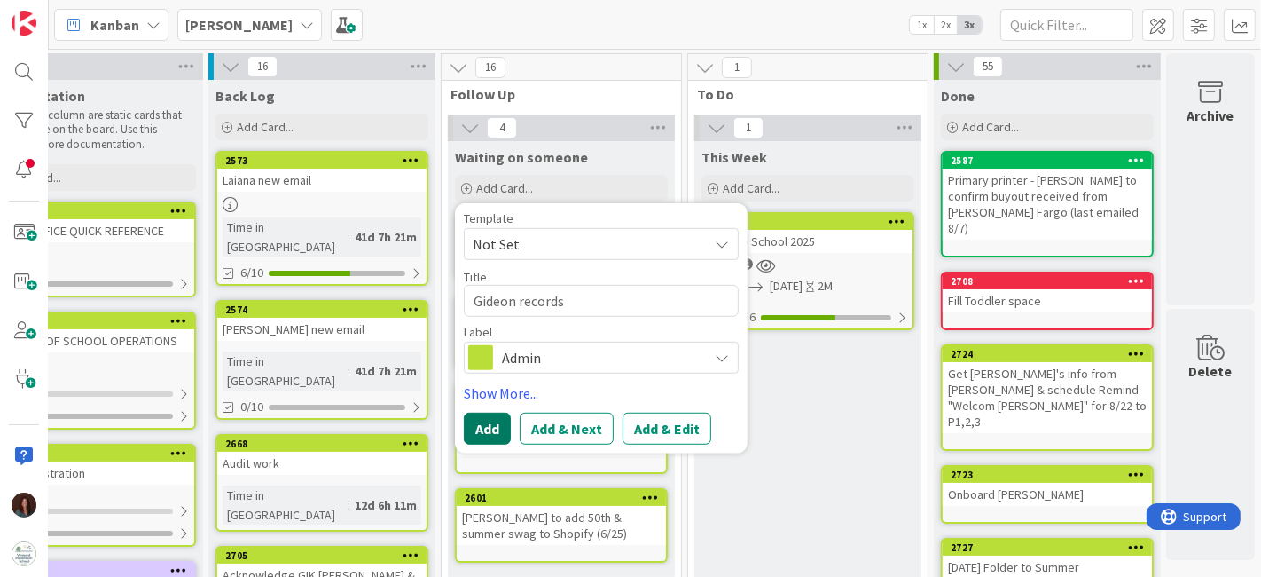
click at [470, 429] on button "Add" at bounding box center [487, 429] width 47 height 32
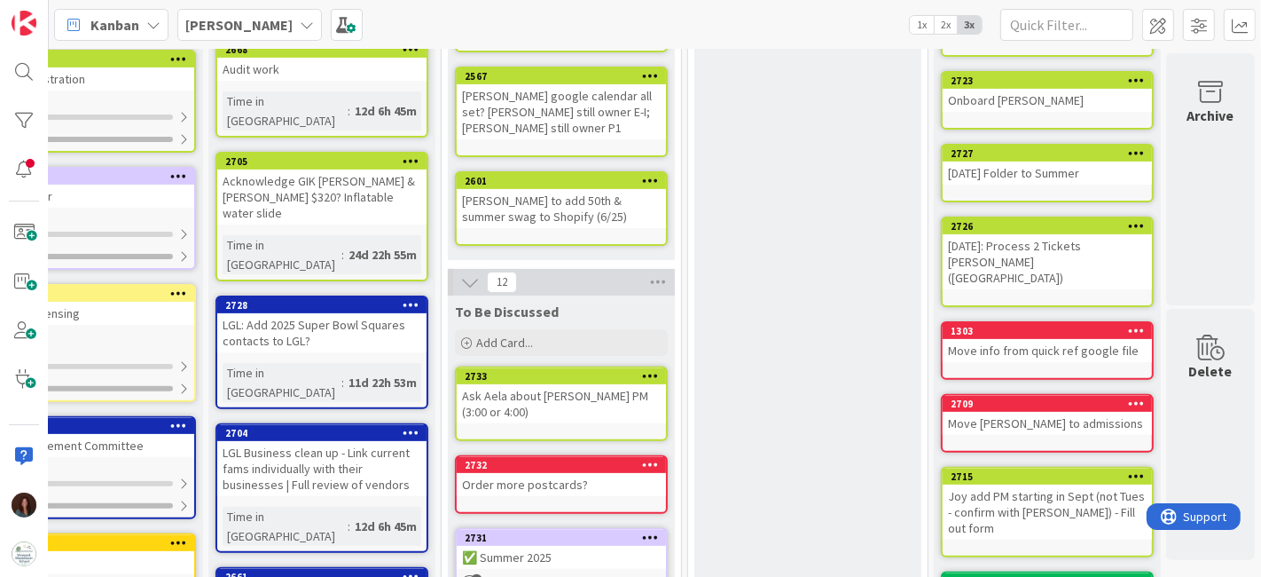
scroll to position [98, 92]
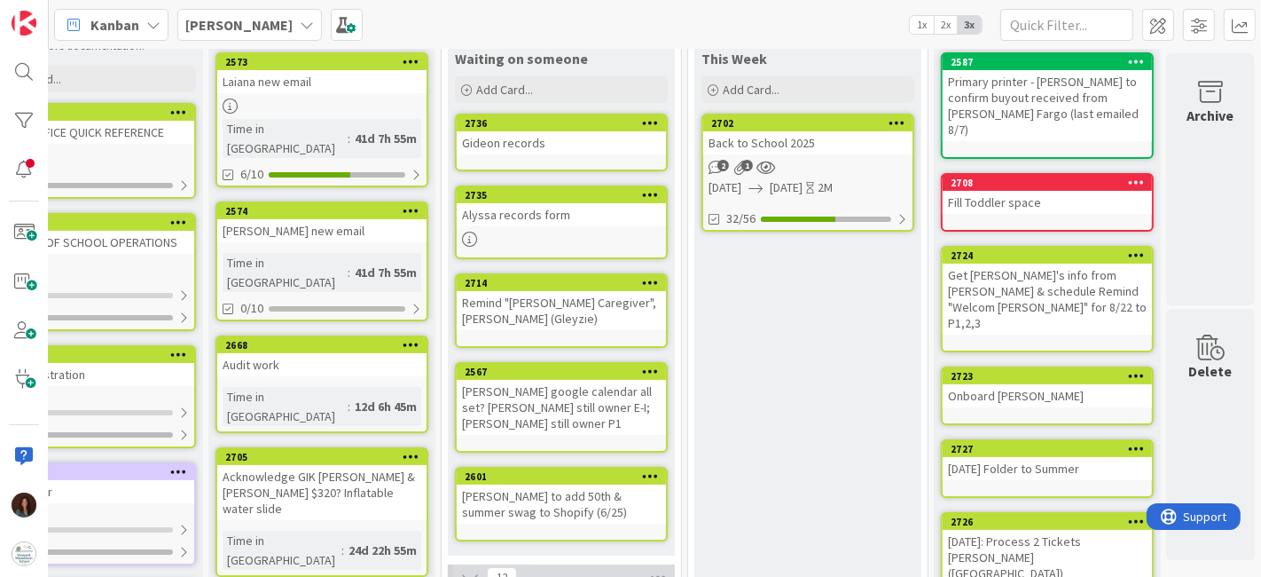
click at [627, 291] on div "Remind "[PERSON_NAME] Caregiver", [PERSON_NAME] (Gleyzie)" at bounding box center [561, 310] width 209 height 39
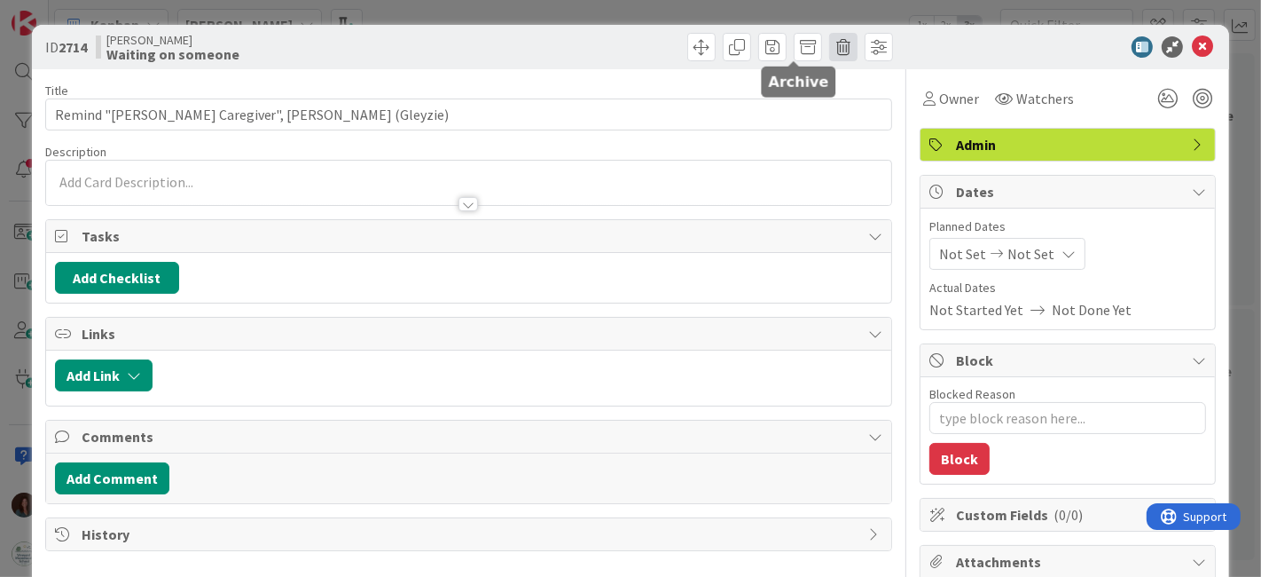
click at [829, 50] on span at bounding box center [843, 47] width 28 height 28
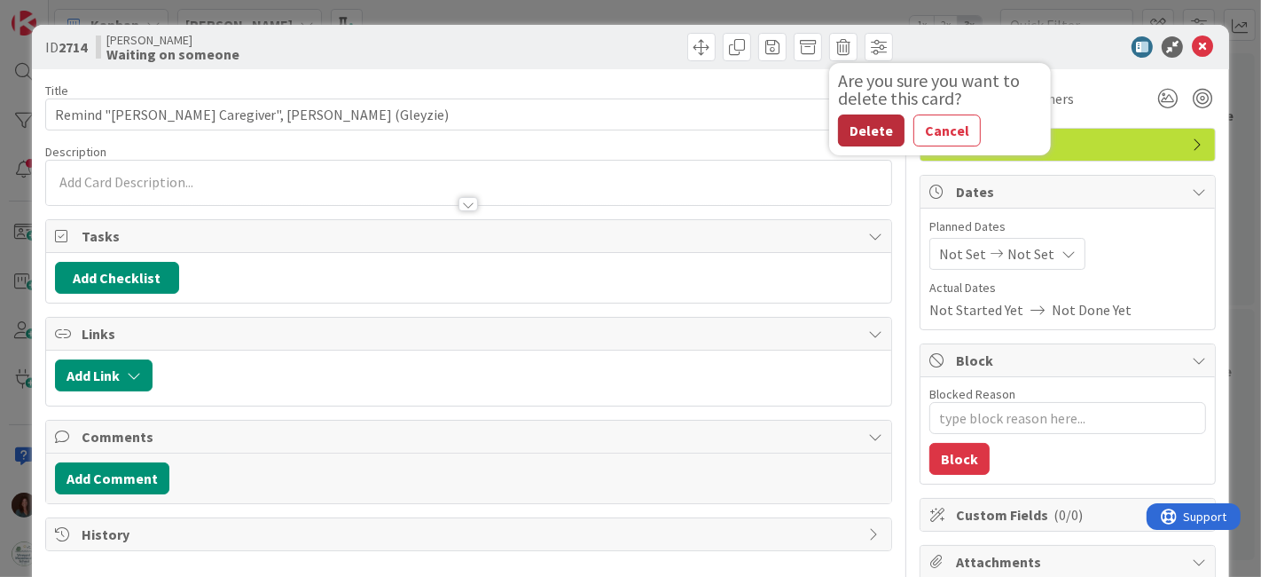
click at [874, 126] on button "Delete" at bounding box center [871, 130] width 67 height 32
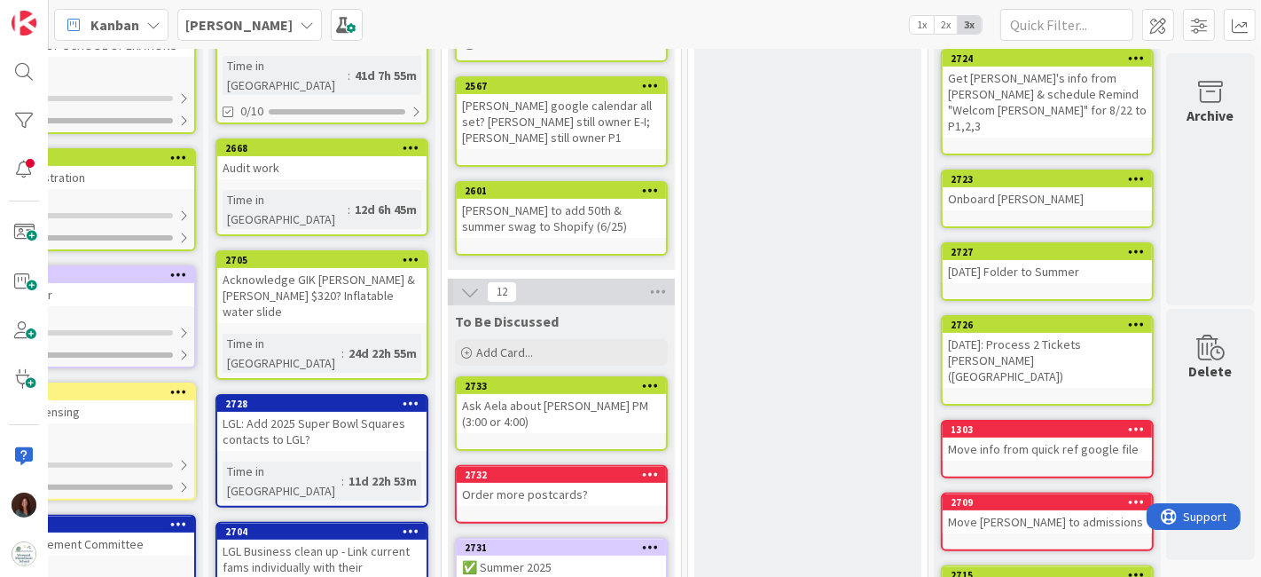
scroll to position [0, 92]
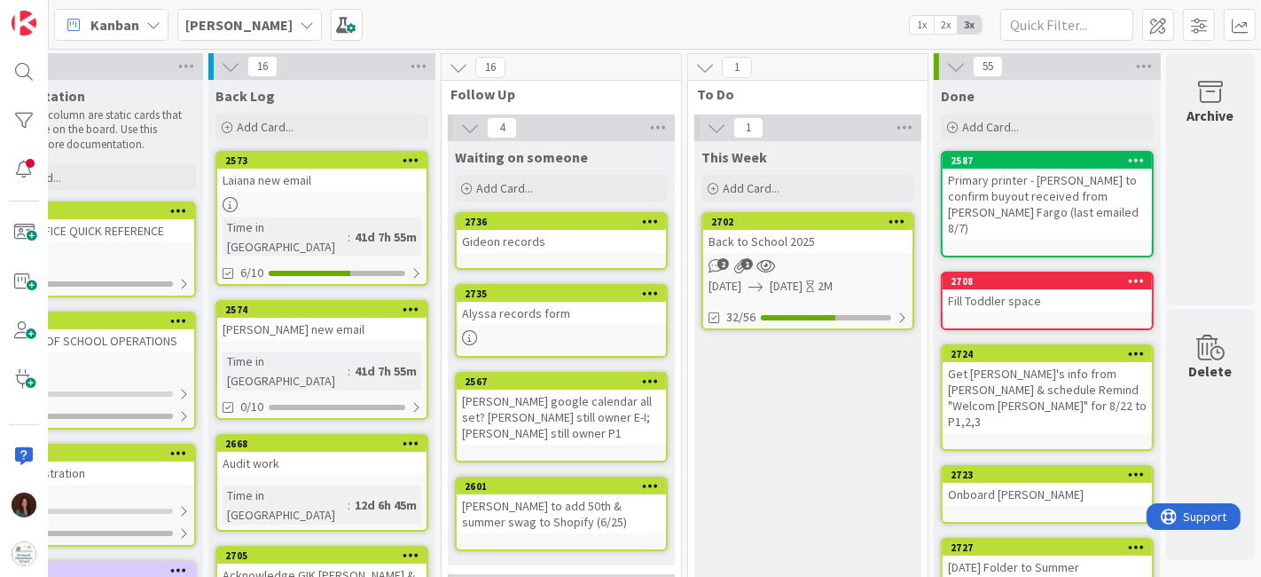
click at [771, 251] on div "Back to School 2025" at bounding box center [807, 241] width 209 height 23
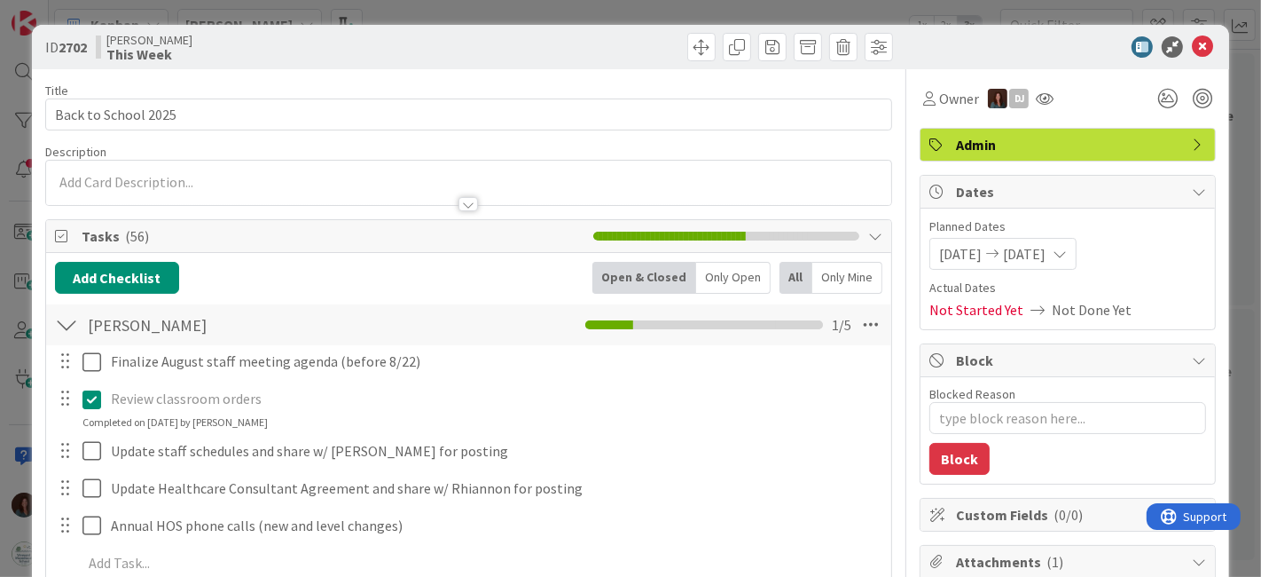
type textarea "x"
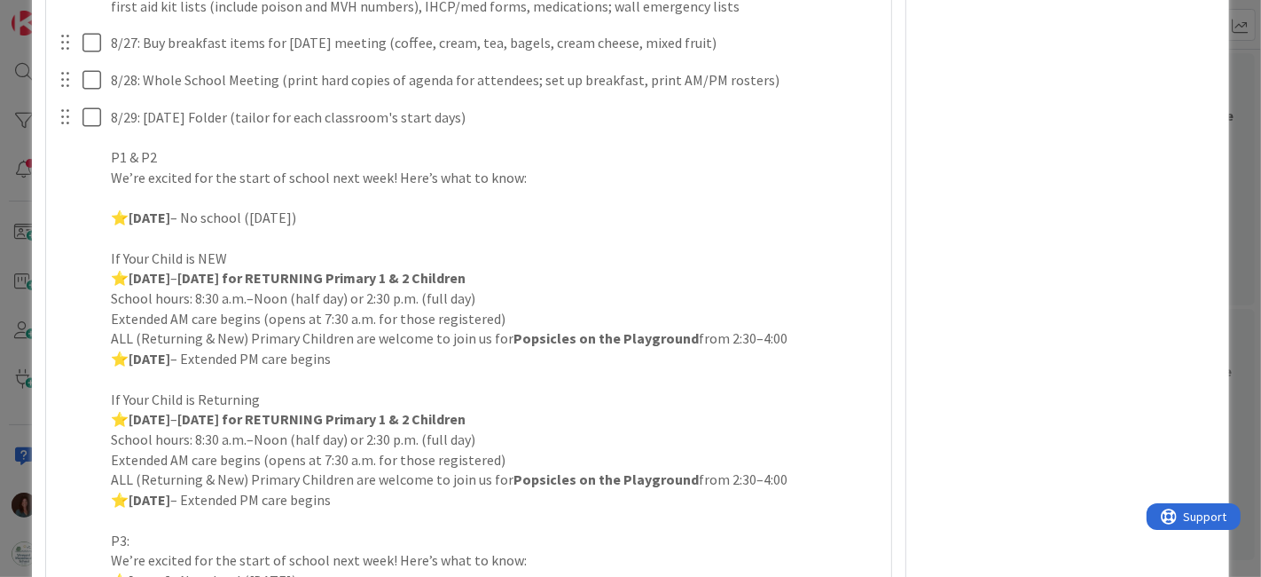
scroll to position [4436, 0]
